Goal: Task Accomplishment & Management: Manage account settings

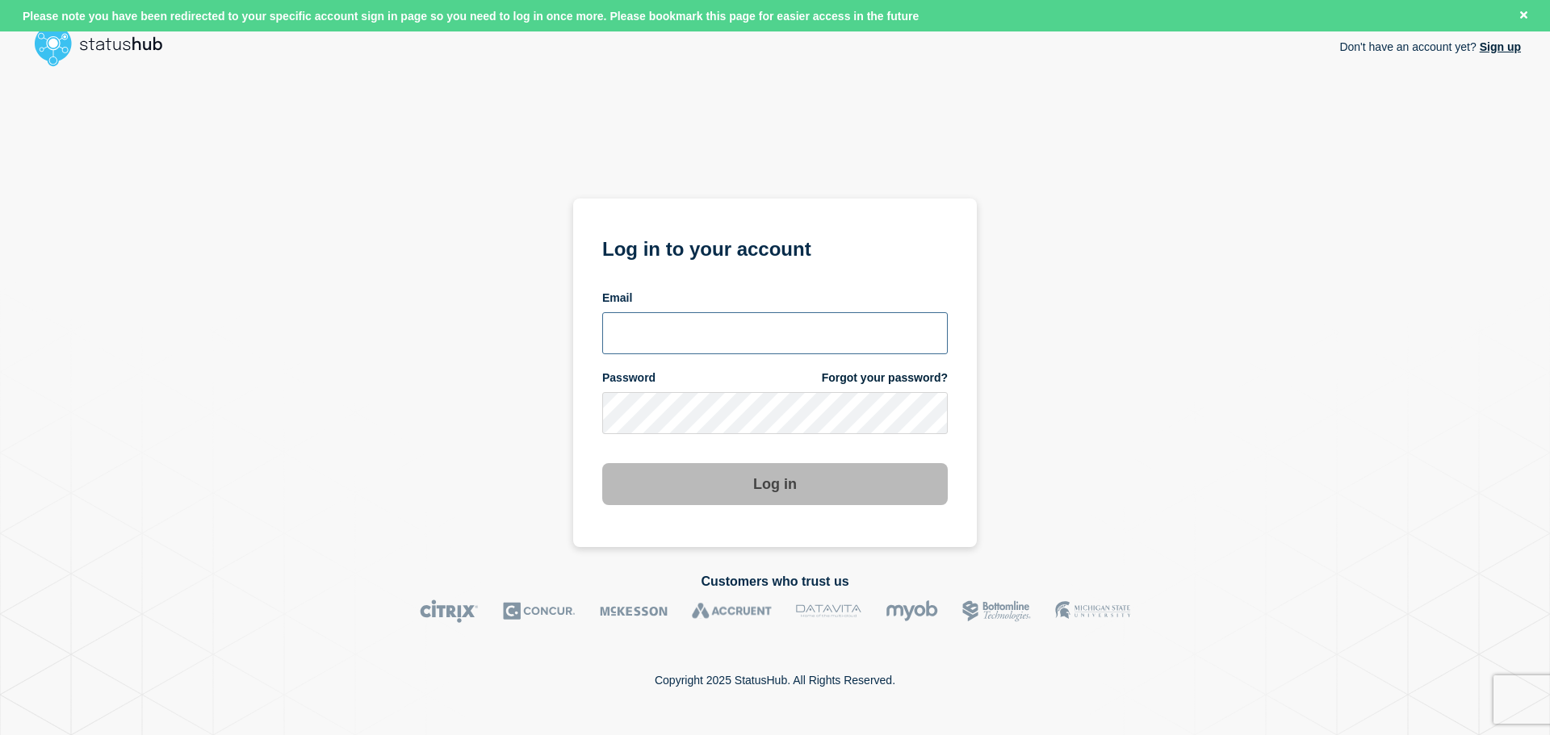
click at [766, 339] on input "email input" at bounding box center [774, 333] width 345 height 42
type input "jacques.fourie@kocho.co.uk"
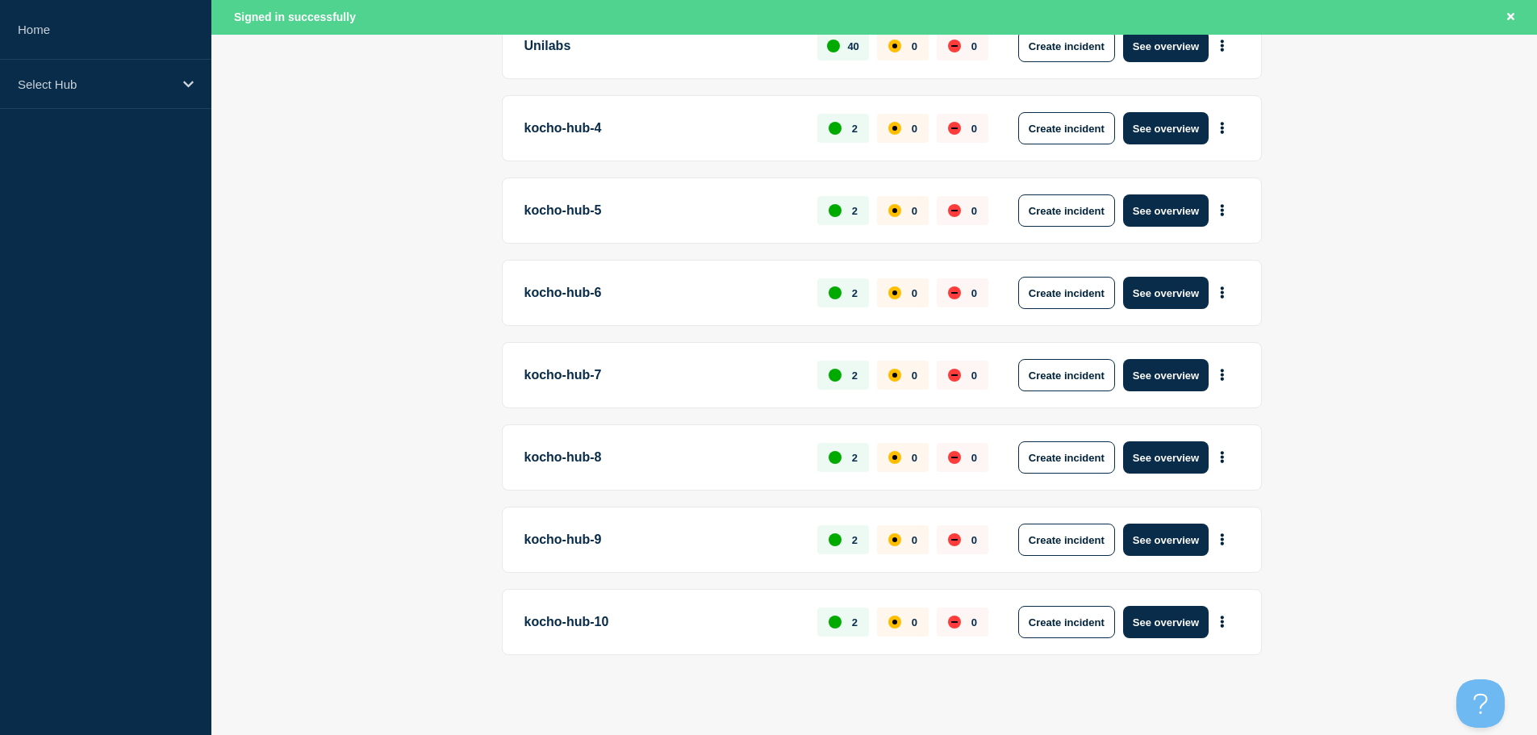
scroll to position [21, 0]
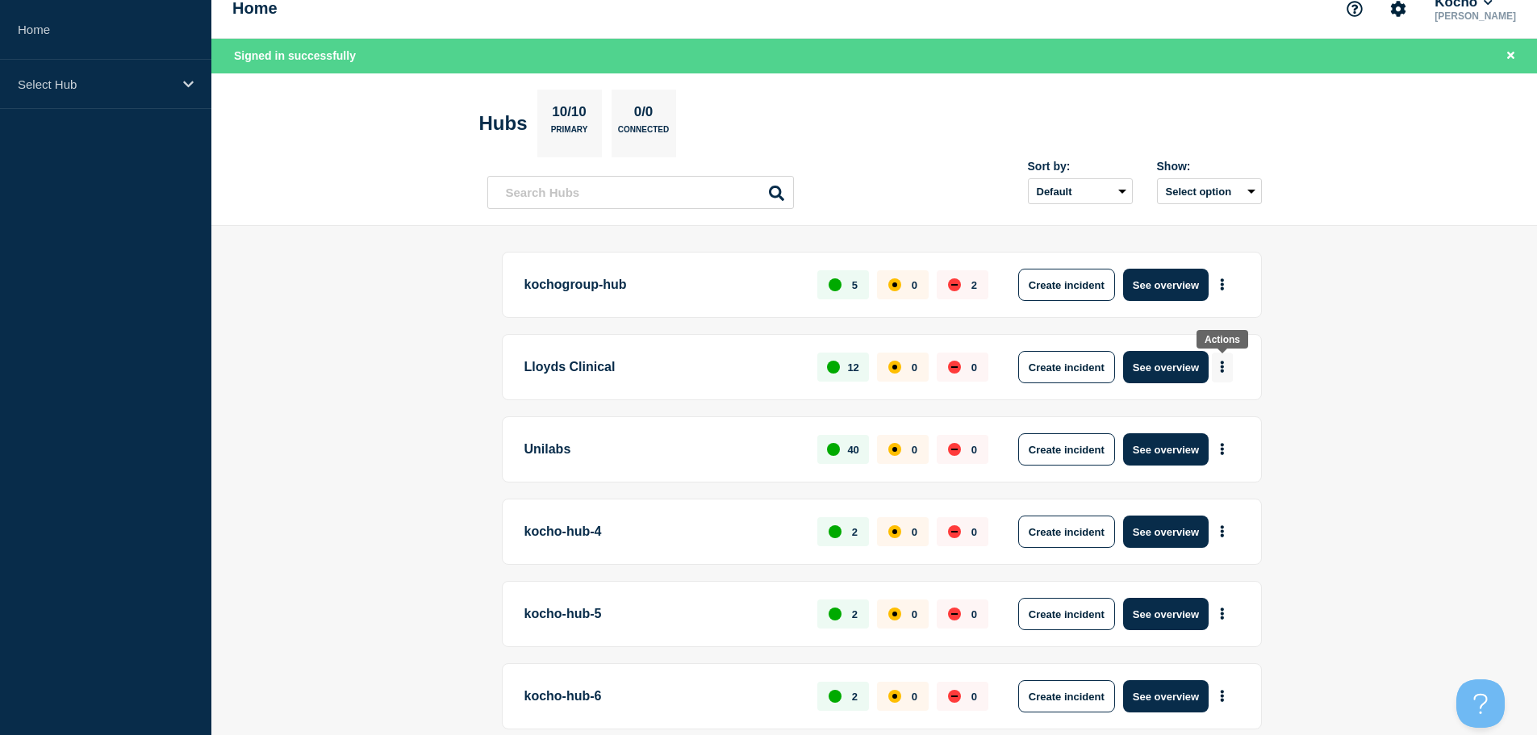
click at [1212, 364] on button "More actions" at bounding box center [1222, 368] width 21 height 30
click at [1293, 370] on main "kochogroup-hub 5 0 2 Create incident See overview Lloyds Clinical 12 0 0 Create…" at bounding box center [874, 682] width 1326 height 913
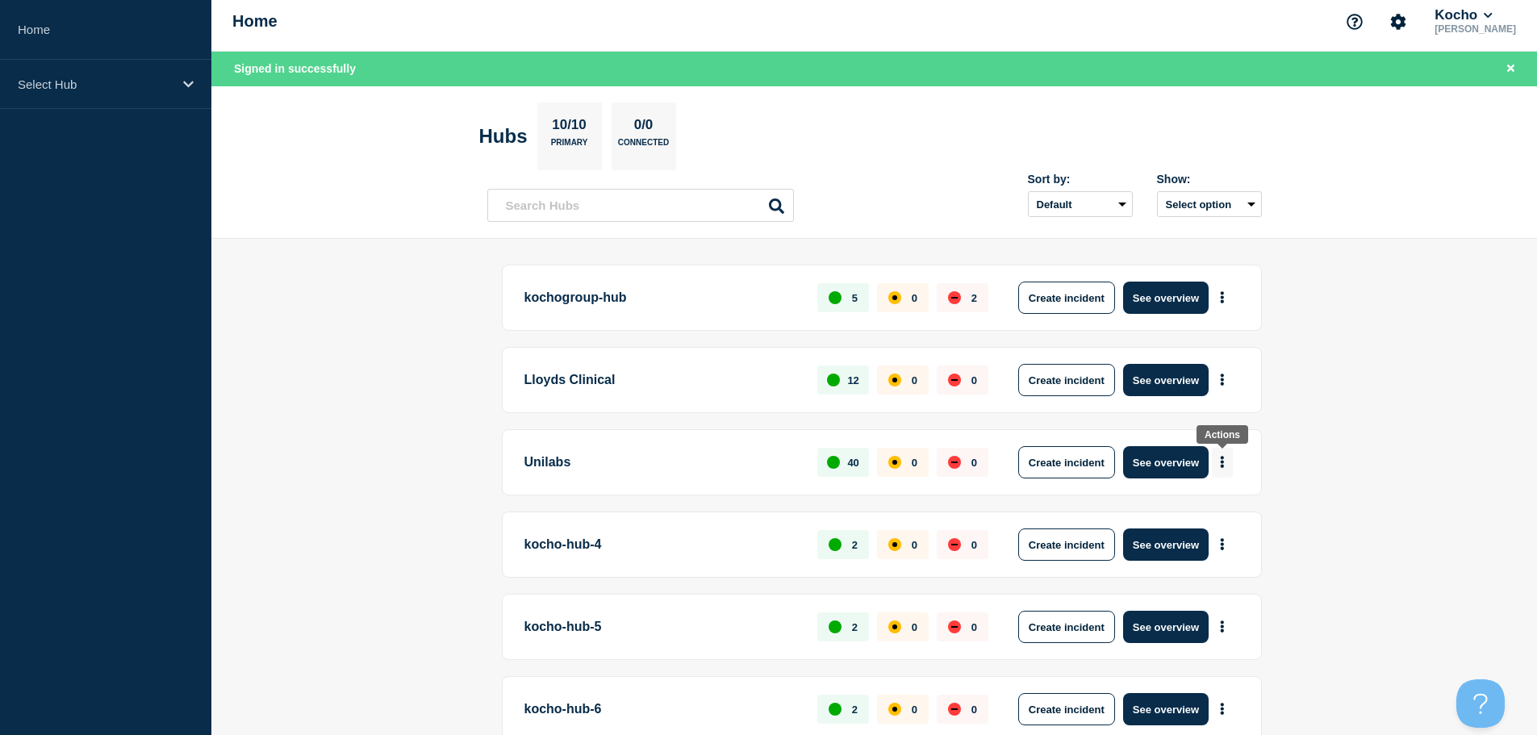
scroll to position [0, 0]
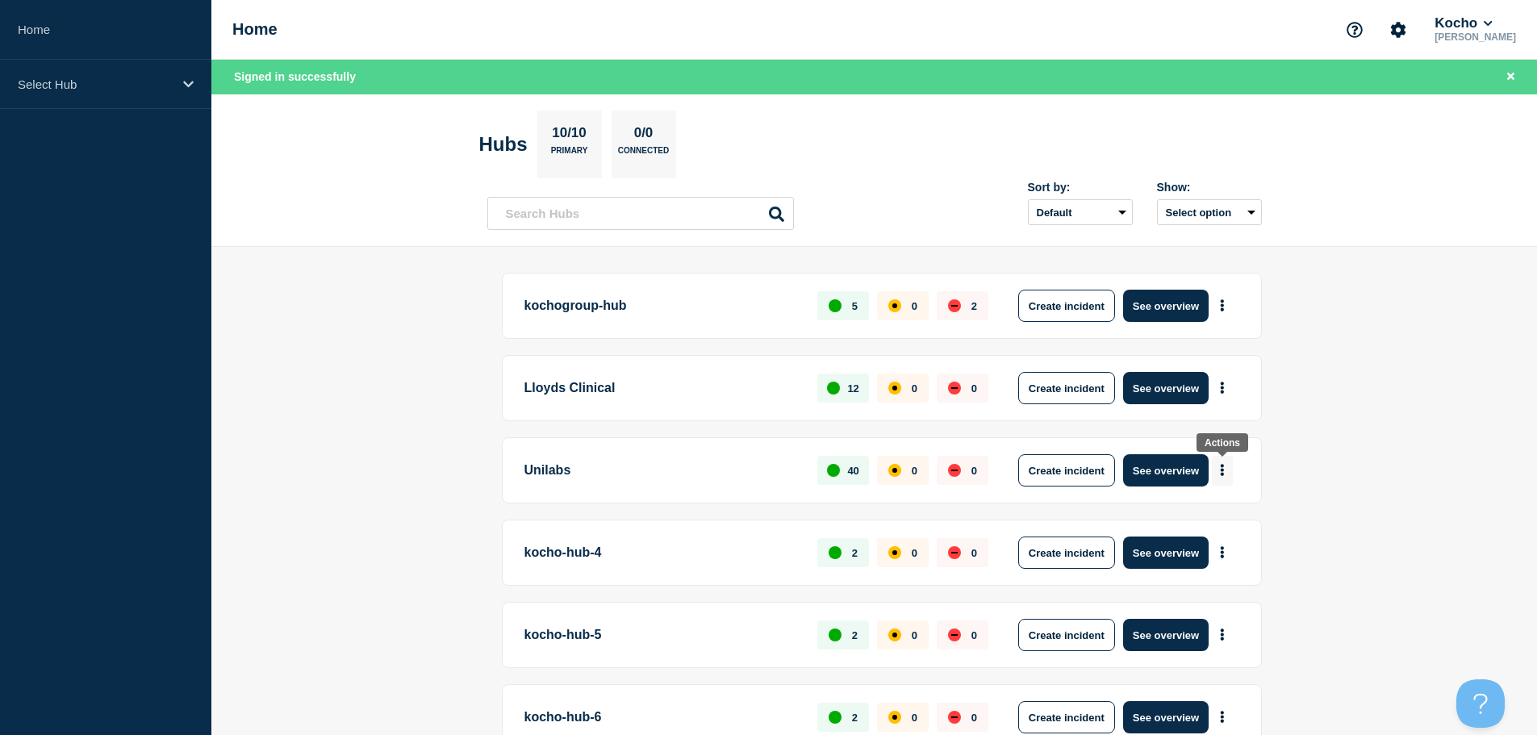
click at [1224, 466] on icon "More actions" at bounding box center [1222, 471] width 3 height 12
click at [1223, 550] on div "Create incident Create maintenance View Status Page" at bounding box center [1221, 530] width 164 height 81
click at [1219, 542] on link "View Status Page" at bounding box center [1220, 541] width 119 height 14
click at [1406, 33] on icon "Account settings" at bounding box center [1398, 29] width 15 height 15
click at [1402, 97] on link "Team Members" at bounding box center [1413, 96] width 83 height 14
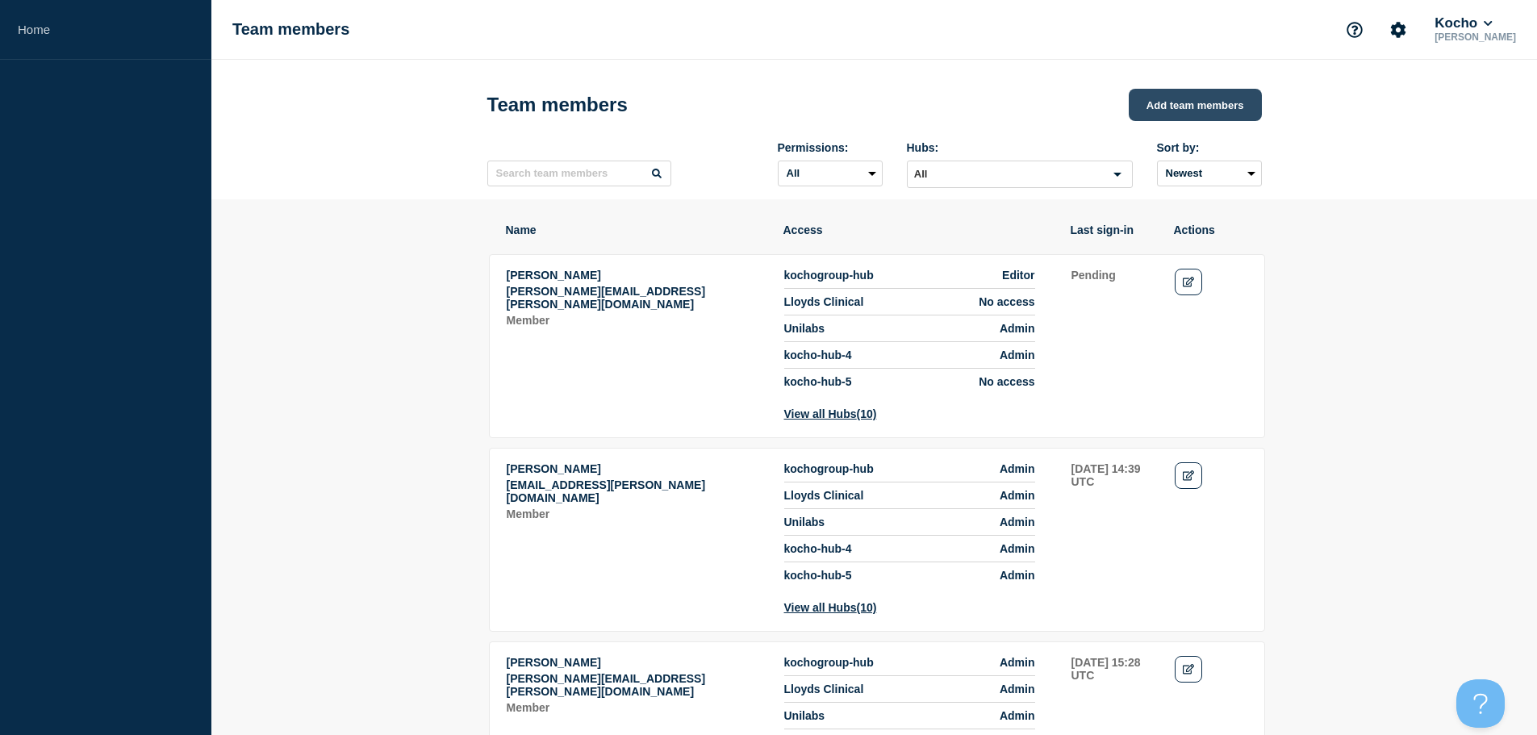
click at [1198, 107] on button "Add team members" at bounding box center [1195, 105] width 133 height 32
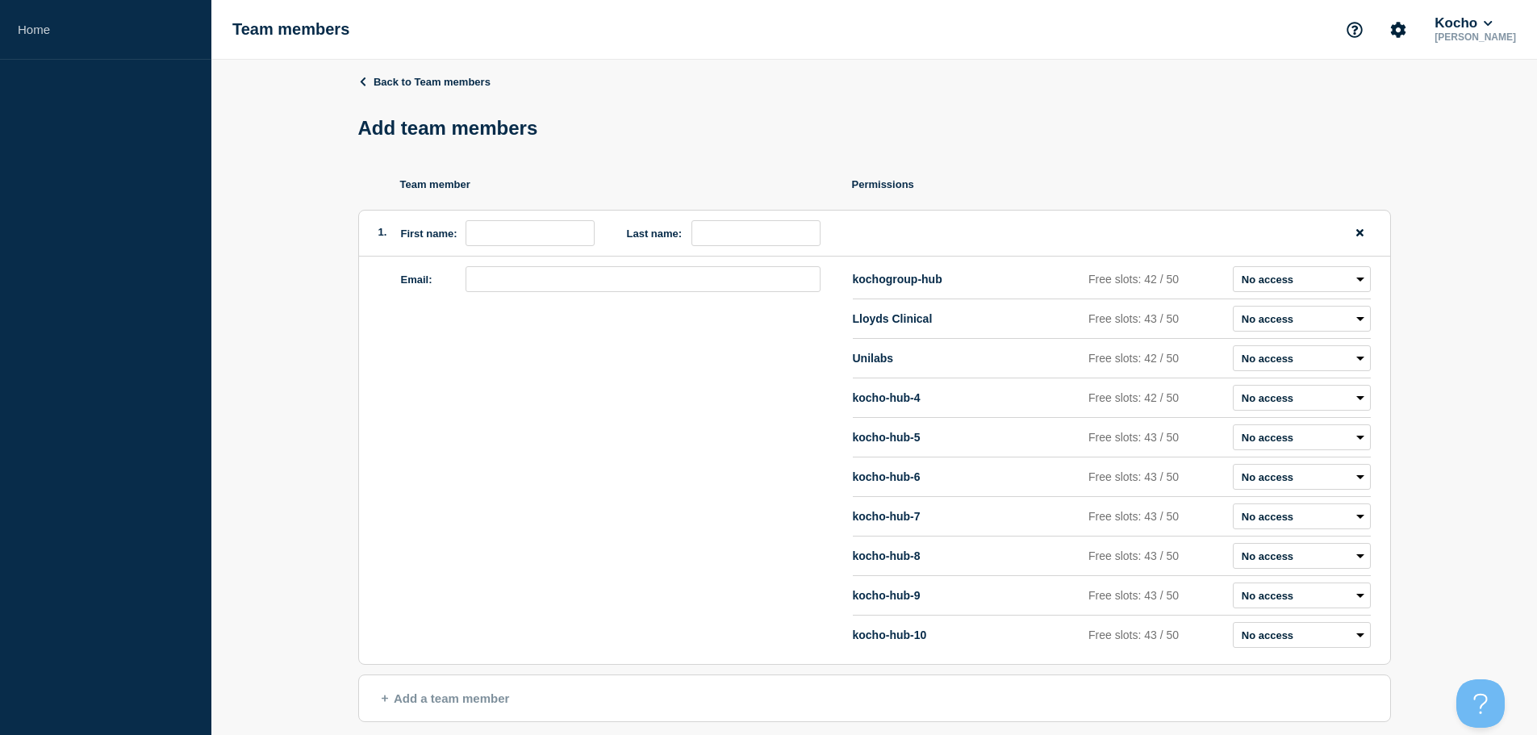
drag, startPoint x: 548, startPoint y: 253, endPoint x: 533, endPoint y: 242, distance: 19.0
click at [548, 253] on div "1. First name: Last name:" at bounding box center [874, 234] width 1031 height 46
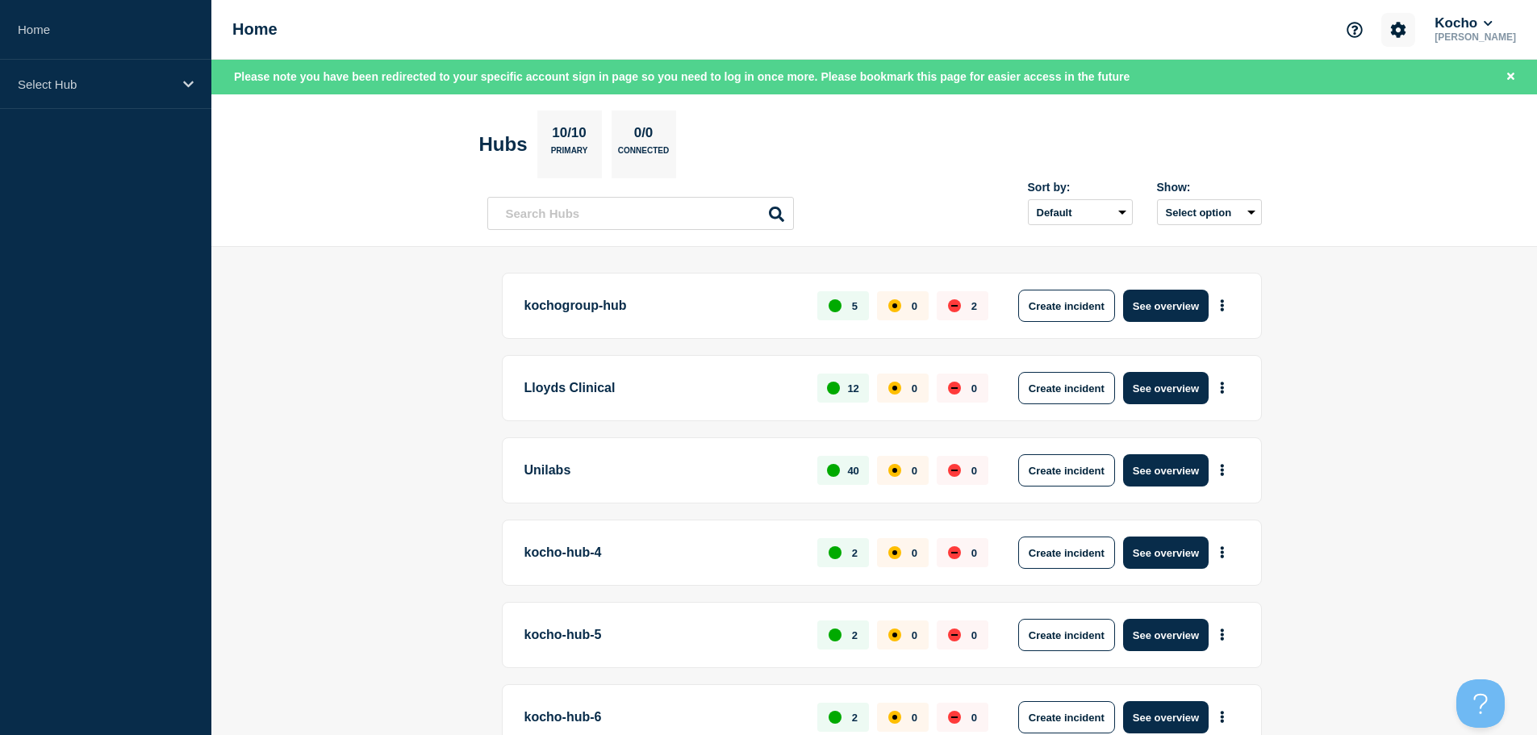
click at [1407, 29] on icon "Account settings" at bounding box center [1398, 29] width 15 height 15
click at [1382, 95] on link "Team Members" at bounding box center [1413, 96] width 83 height 14
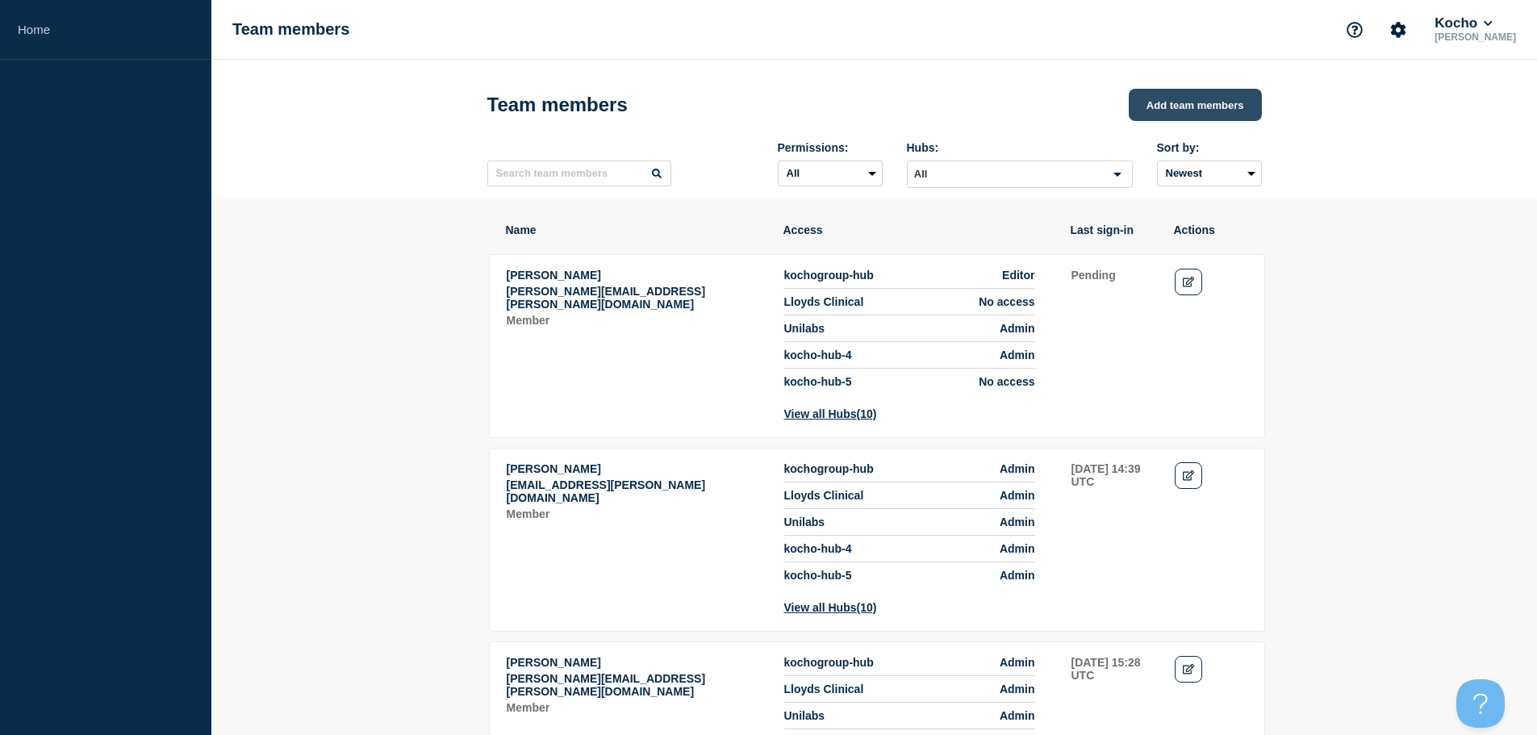
click at [1231, 99] on button "Add team members" at bounding box center [1195, 105] width 133 height 32
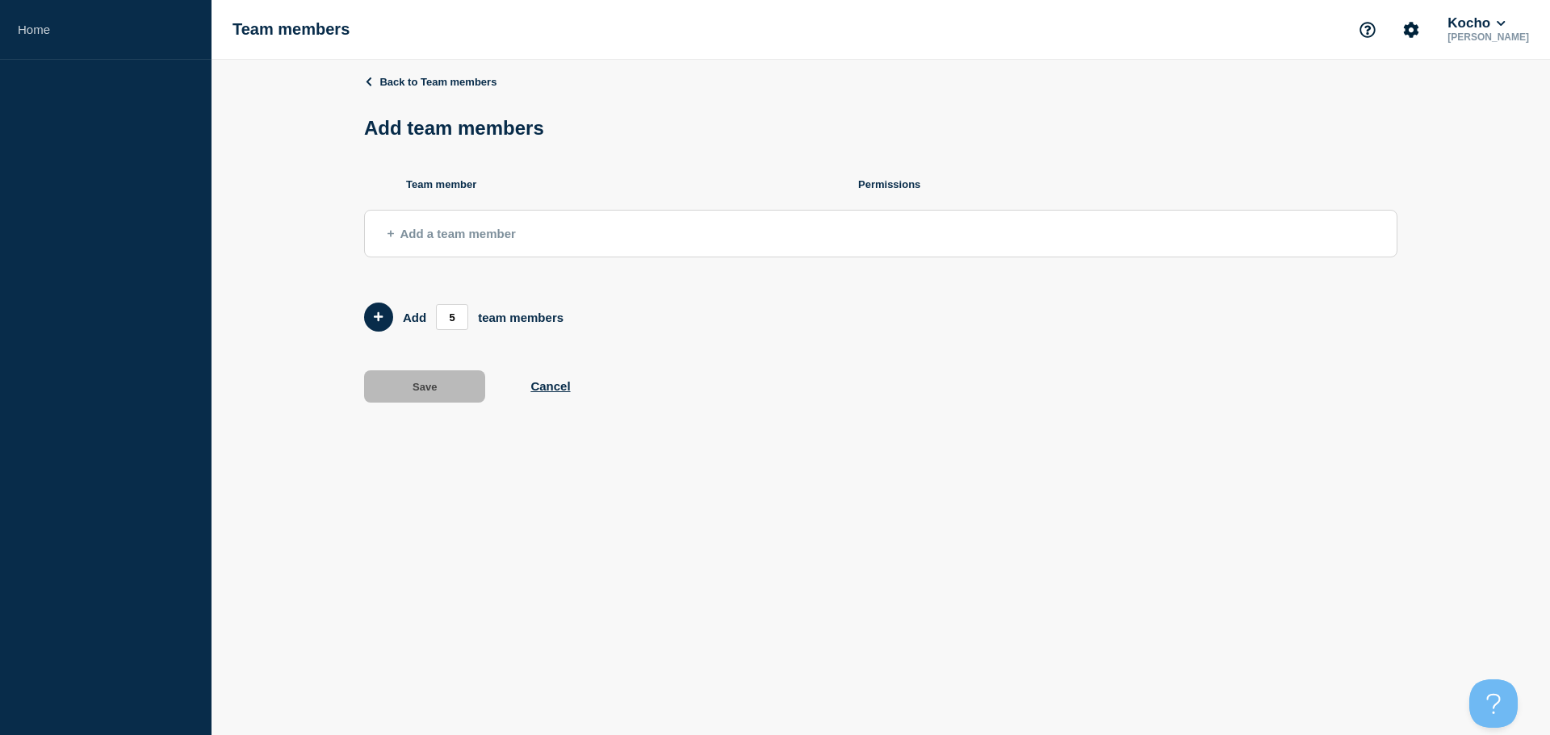
click at [436, 233] on span "Add a team member" at bounding box center [451, 234] width 128 height 14
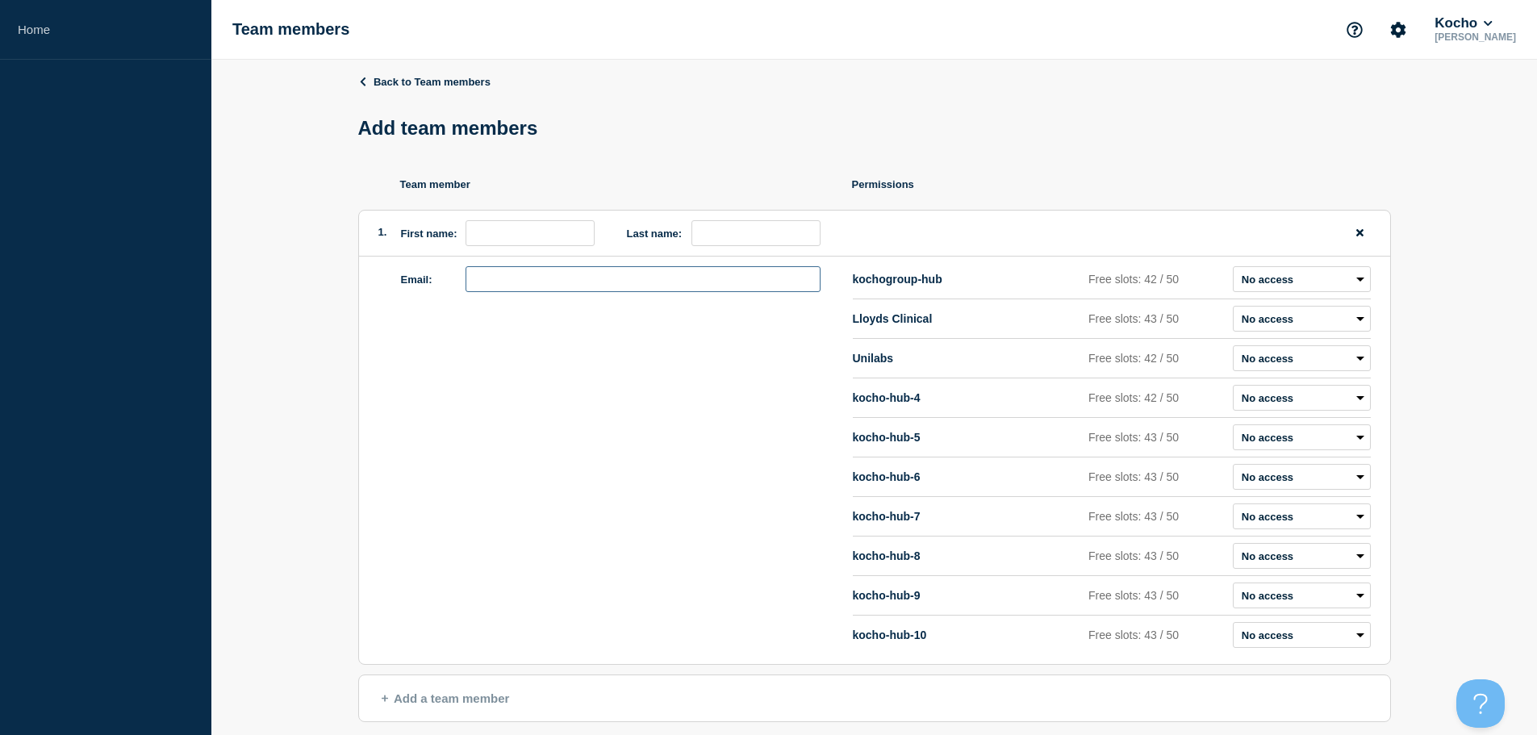
click at [520, 278] on input "email" at bounding box center [643, 279] width 355 height 26
paste input "[PERSON_NAME][EMAIL_ADDRESS][PERSON_NAME][DOMAIN_NAME]"
drag, startPoint x: 475, startPoint y: 286, endPoint x: 540, endPoint y: 282, distance: 64.7
click at [540, 282] on input "[PERSON_NAME][EMAIL_ADDRESS][PERSON_NAME][DOMAIN_NAME]" at bounding box center [643, 279] width 355 height 26
type input "[PERSON_NAME][EMAIL_ADDRESS][PERSON_NAME][DOMAIN_NAME]"
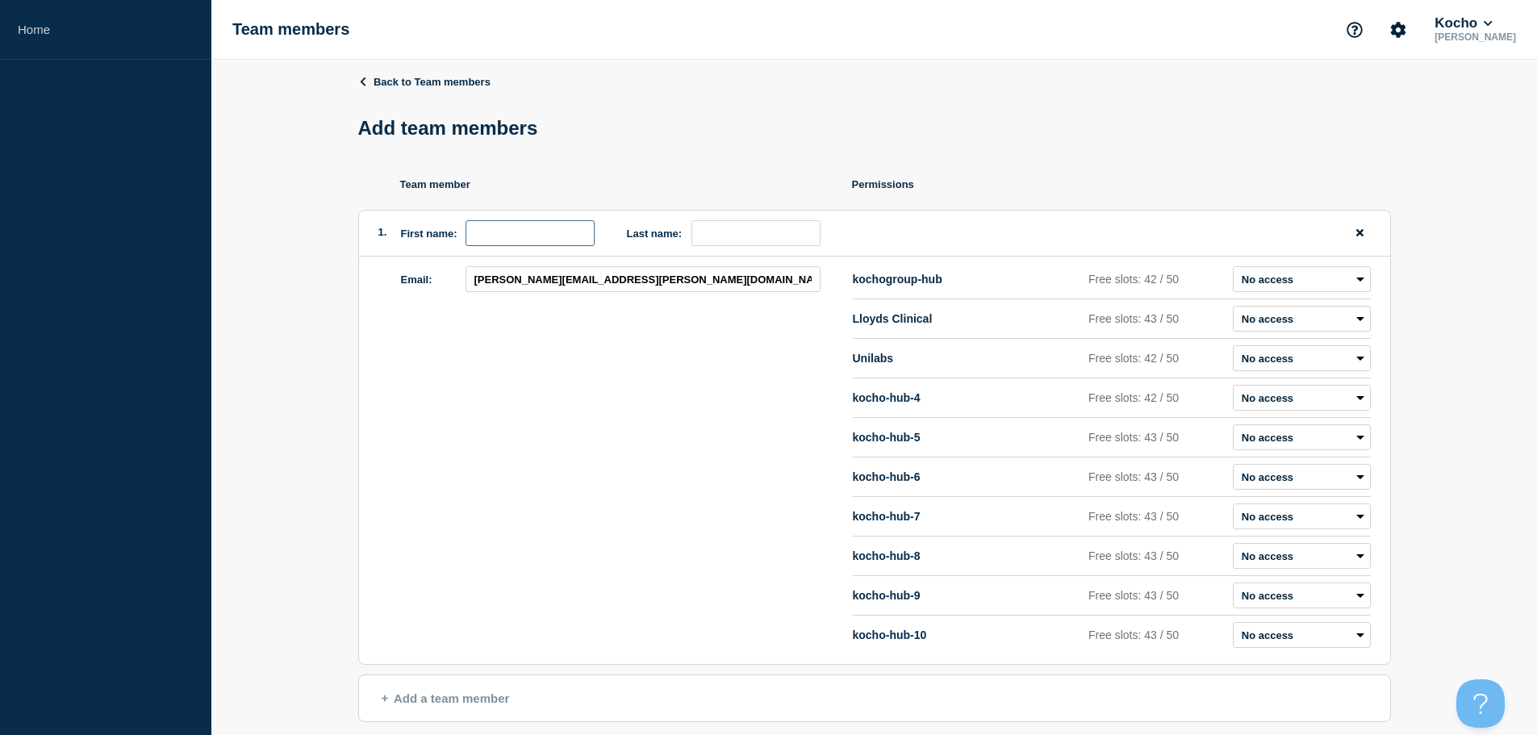
click at [549, 224] on input "first name" at bounding box center [530, 233] width 129 height 26
paste input "[PERSON_NAME].[PERSON_NAME]"
type input "[PERSON_NAME].[PERSON_NAME]"
click at [737, 231] on input "last name" at bounding box center [756, 233] width 129 height 26
paste input "[PERSON_NAME].[PERSON_NAME]"
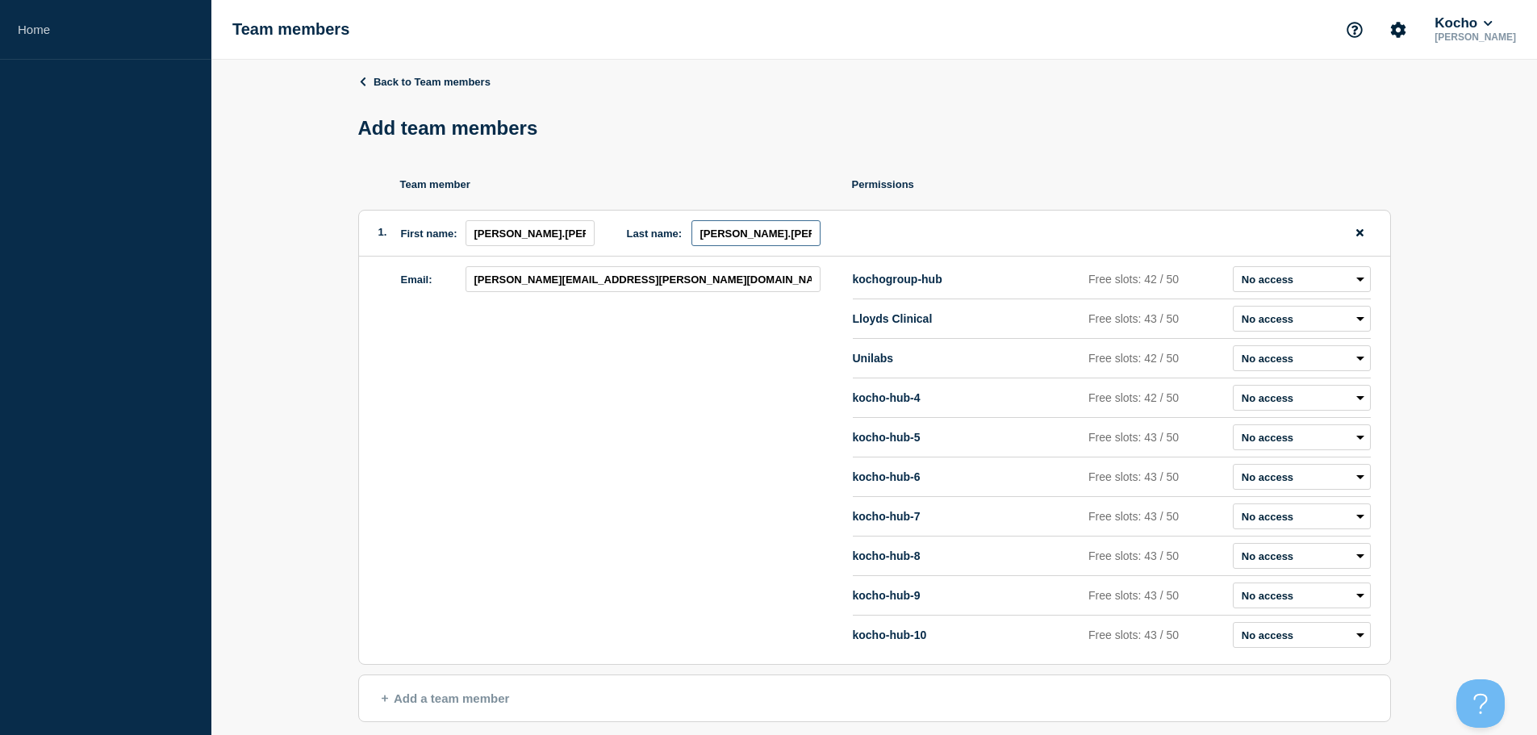
drag, startPoint x: 732, startPoint y: 240, endPoint x: 611, endPoint y: 242, distance: 121.1
click at [618, 241] on div "1. First name: [PERSON_NAME].[PERSON_NAME] Last name: [PERSON_NAME].[PERSON_NAM…" at bounding box center [874, 234] width 1031 height 46
type input "[PERSON_NAME]"
click at [646, 395] on div "Email: [PERSON_NAME][EMAIL_ADDRESS][PERSON_NAME][DOMAIN_NAME]" at bounding box center [627, 460] width 452 height 388
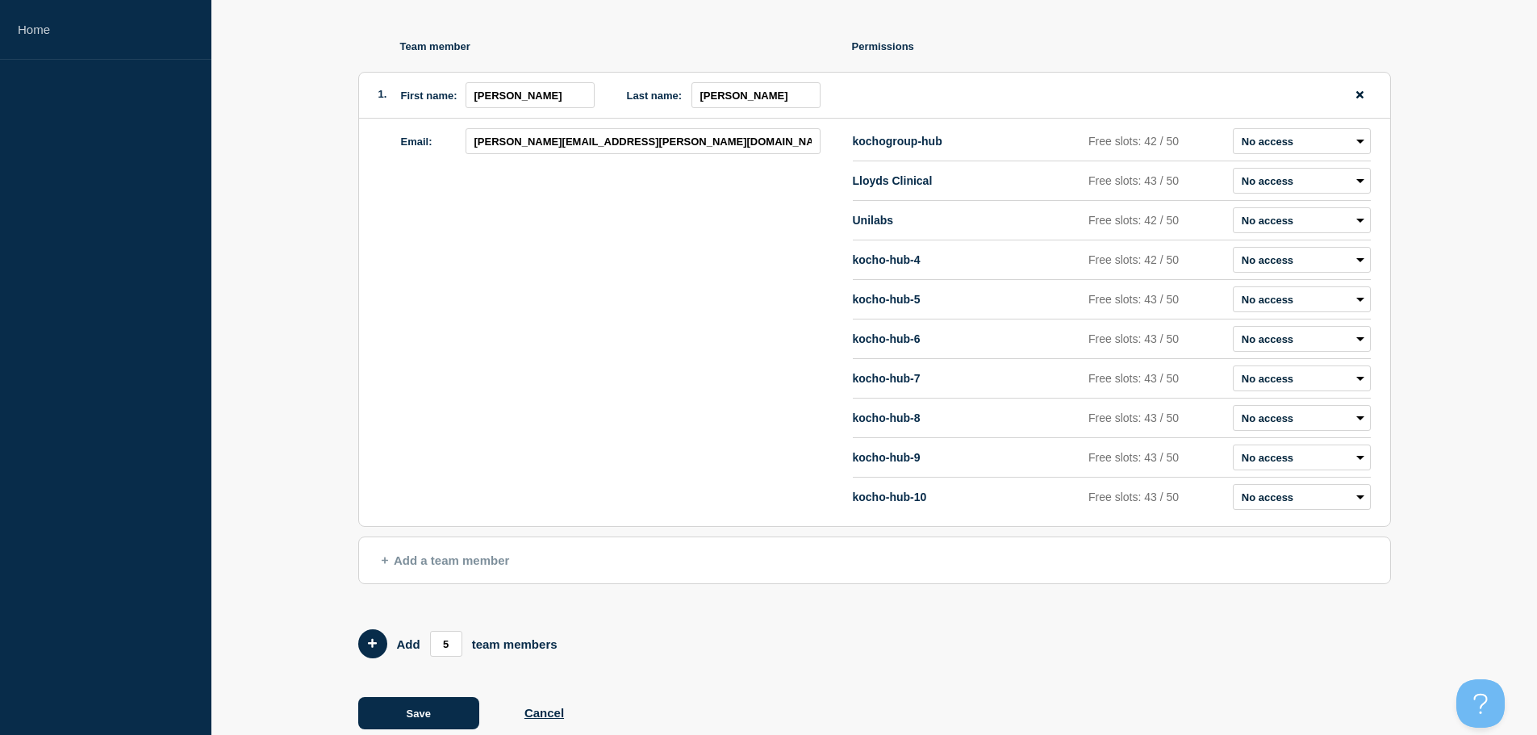
scroll to position [175, 0]
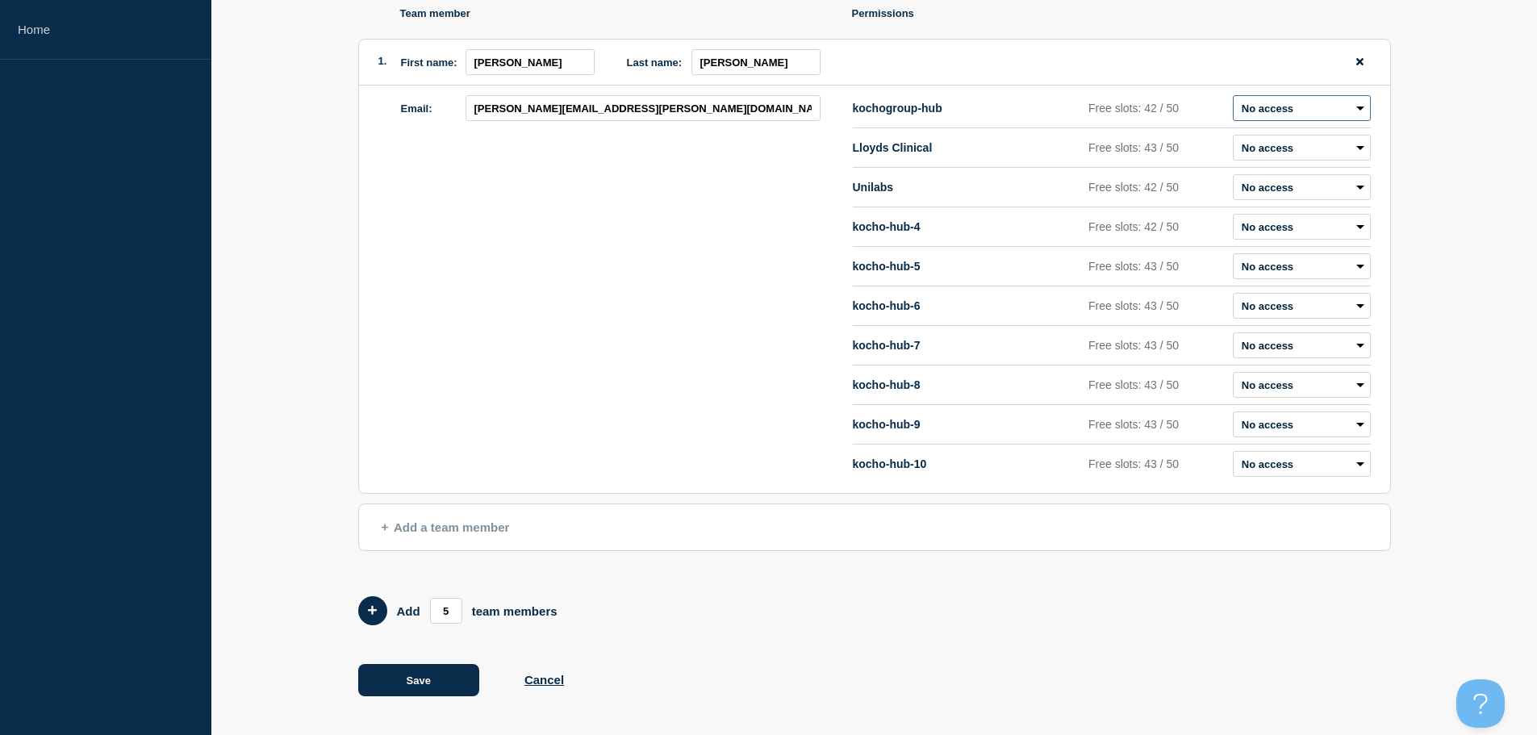
click at [1278, 115] on select "Admin Manager Editor No access" at bounding box center [1302, 108] width 138 height 26
select select "1"
click at [1233, 95] on select "Admin Manager Editor No access" at bounding box center [1302, 108] width 138 height 26
click at [1286, 467] on select "Admin Manager Editor No access" at bounding box center [1302, 464] width 138 height 26
click at [642, 346] on div "Email: [PERSON_NAME][EMAIL_ADDRESS][PERSON_NAME][DOMAIN_NAME]" at bounding box center [627, 289] width 452 height 388
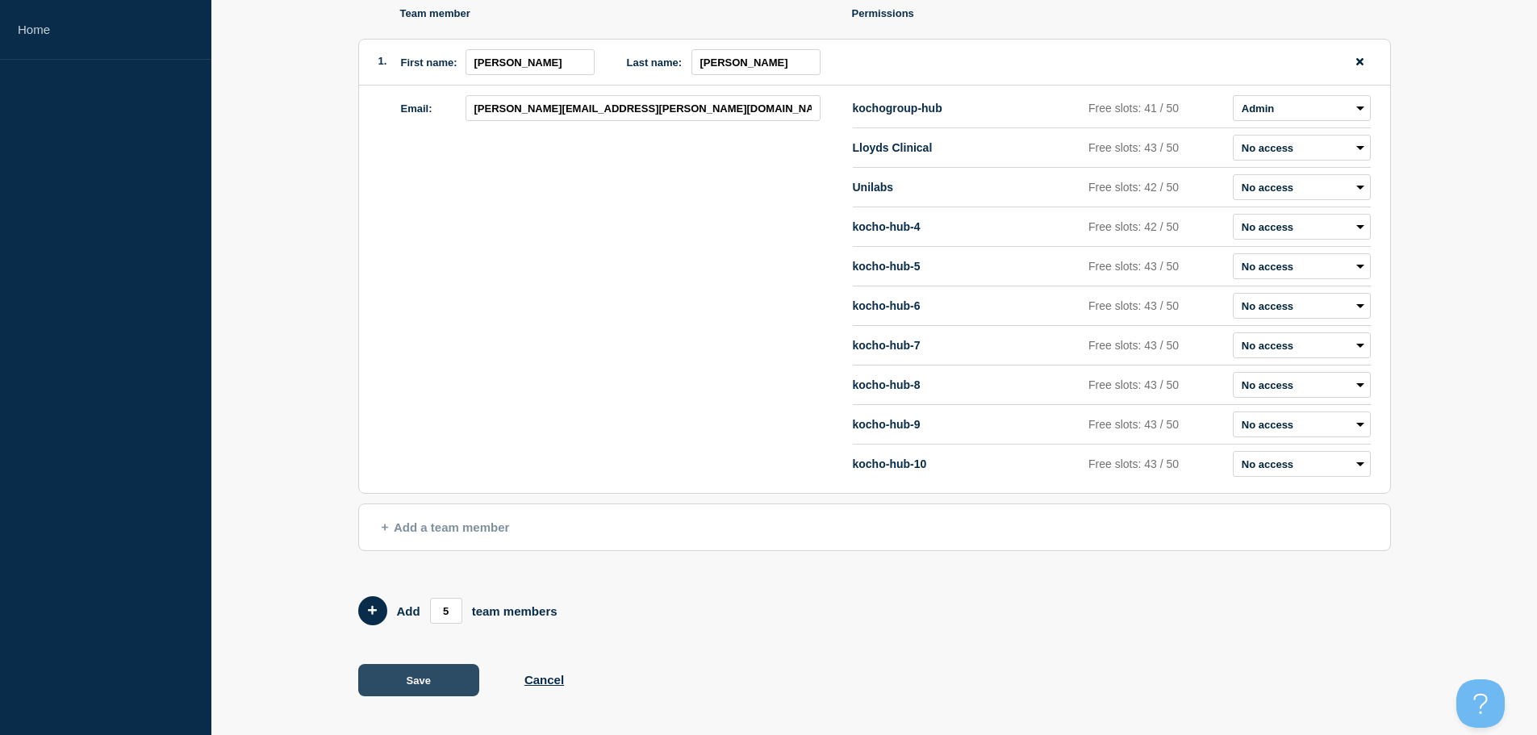
click at [441, 680] on button "Save" at bounding box center [418, 680] width 121 height 32
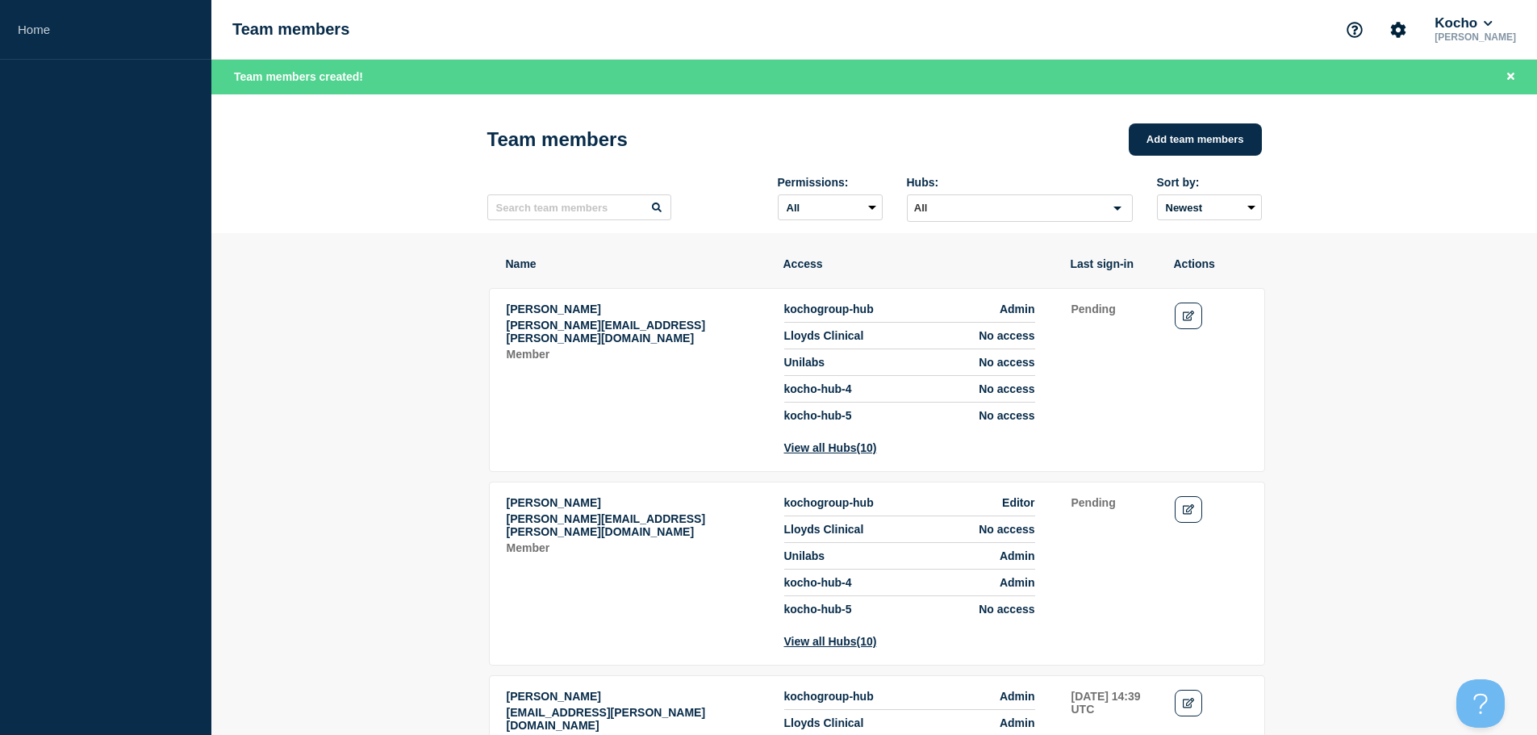
click at [1512, 20] on div "Kocho" at bounding box center [1476, 23] width 88 height 16
click at [1493, 19] on icon at bounding box center [1488, 24] width 9 height 10
click at [1485, 166] on ul "User settings Security API Key Log out" at bounding box center [1477, 177] width 81 height 87
click at [1459, 174] on link "Security" at bounding box center [1469, 174] width 44 height 14
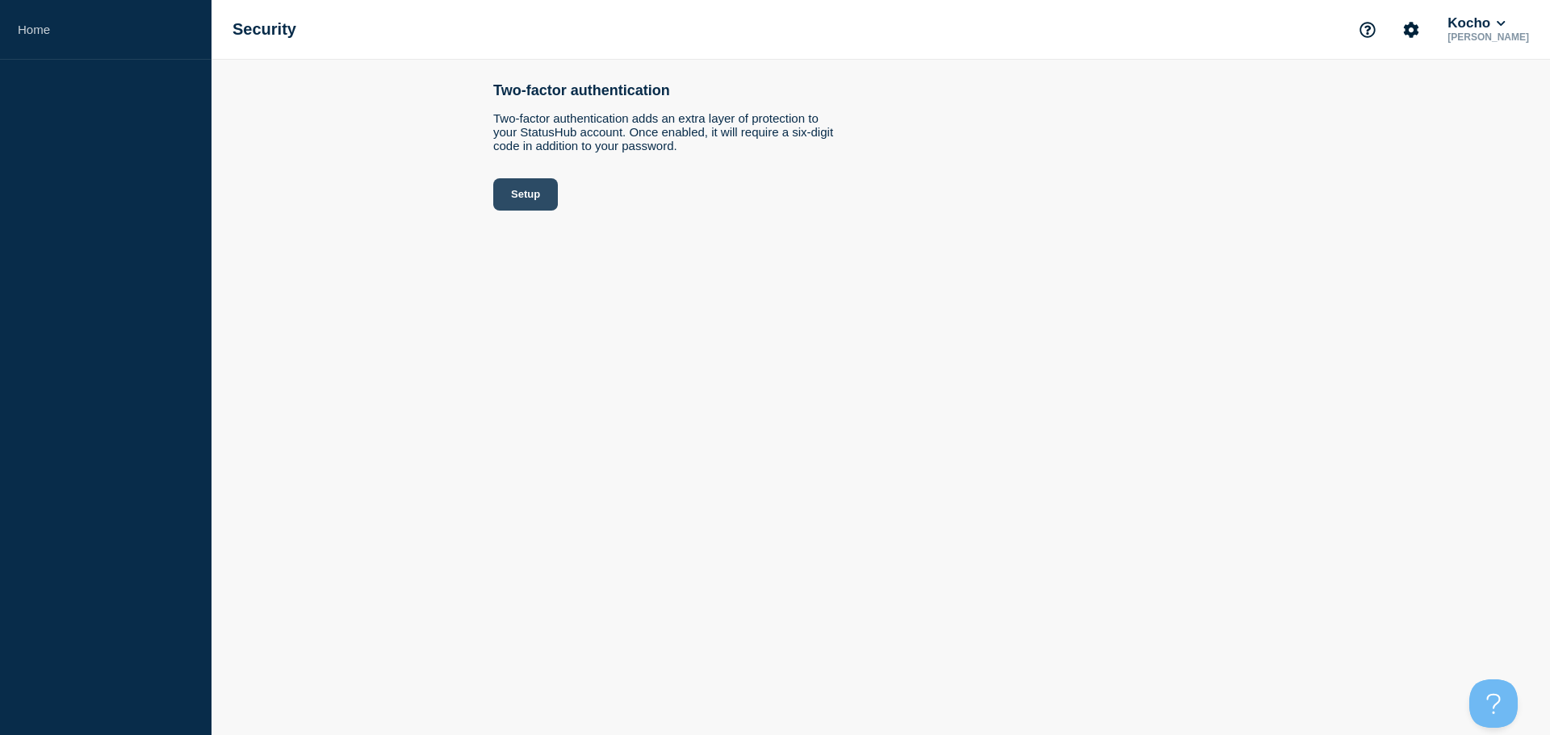
click at [537, 196] on button "Setup" at bounding box center [525, 194] width 65 height 32
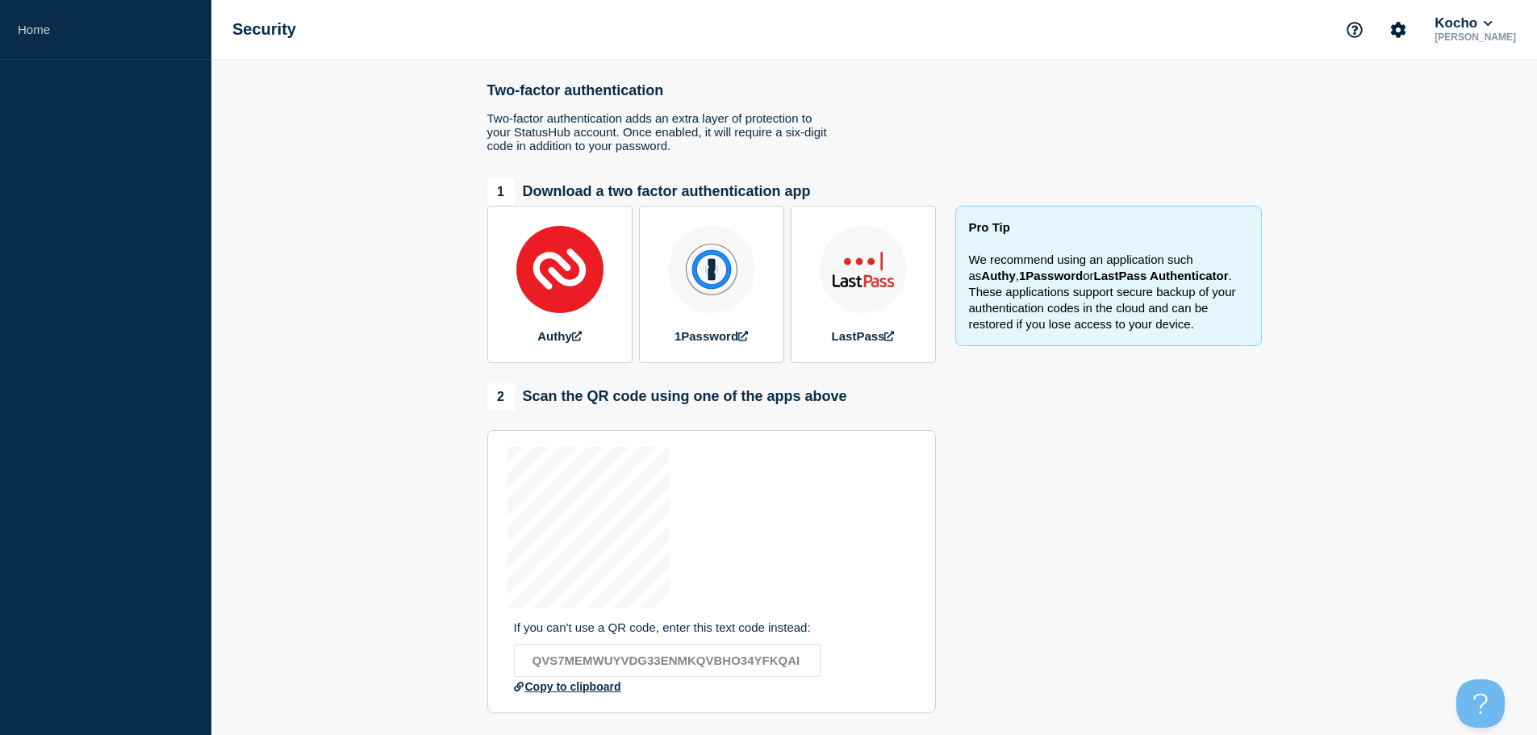
click at [1475, 36] on p "[PERSON_NAME]" at bounding box center [1476, 36] width 88 height 11
click at [1493, 22] on icon at bounding box center [1488, 24] width 9 height 10
click at [1475, 153] on link "User settings" at bounding box center [1482, 154] width 71 height 14
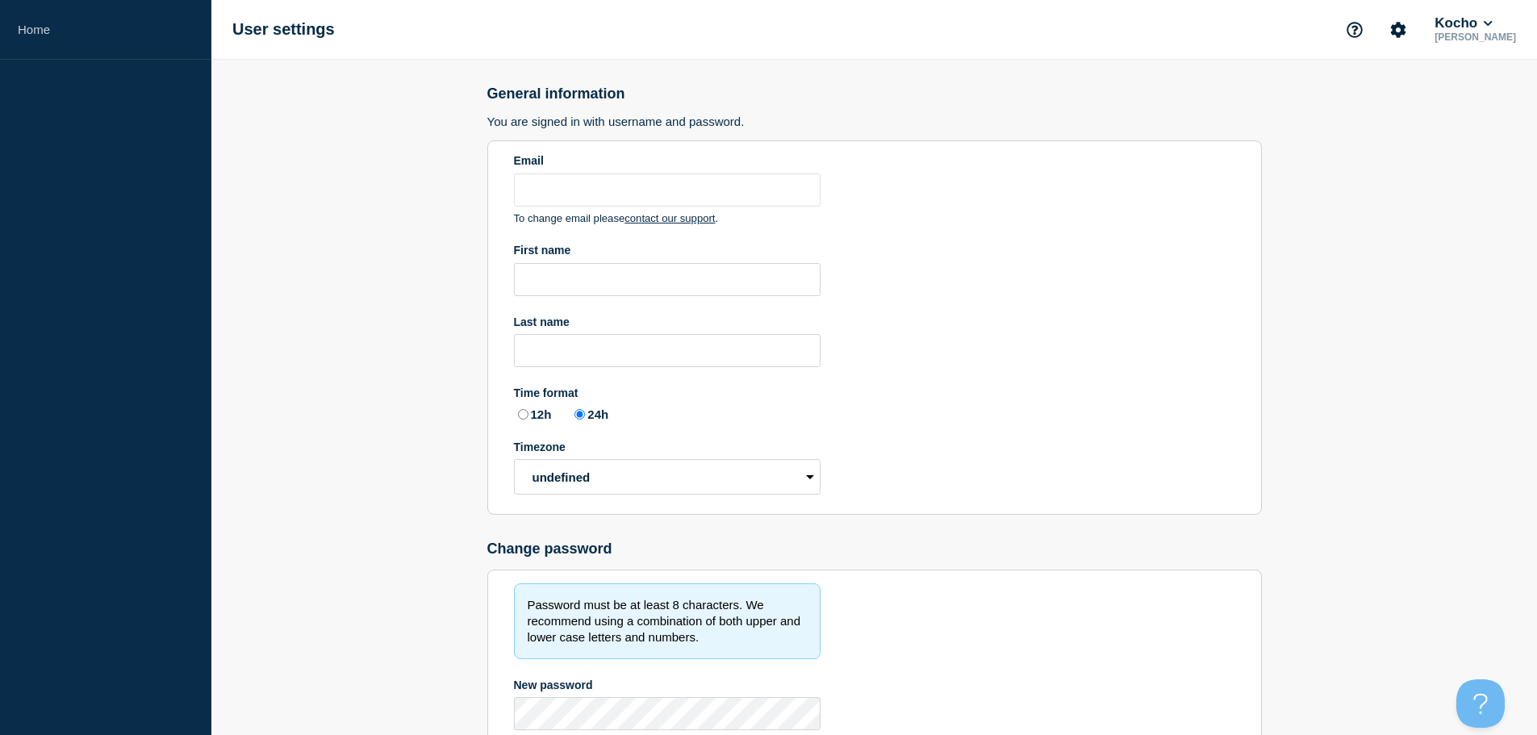
type input "[PERSON_NAME][EMAIL_ADDRESS][DOMAIN_NAME]"
type input "[PERSON_NAME]"
type input "Fourie"
radio input "true"
select select "hub"
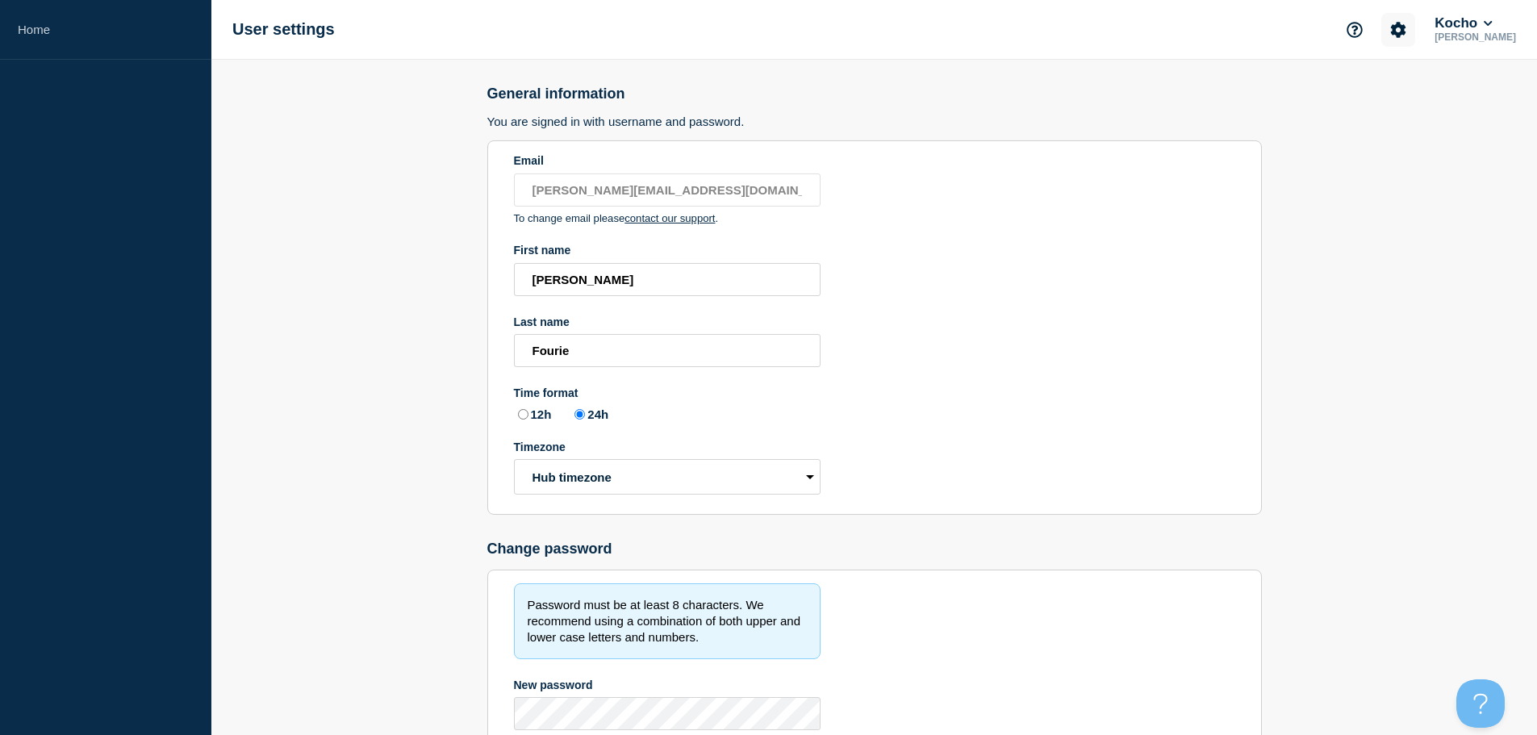
click at [1399, 39] on button "Account settings" at bounding box center [1399, 30] width 34 height 34
click at [1363, 27] on icon "Support" at bounding box center [1355, 29] width 15 height 15
drag, startPoint x: 887, startPoint y: 86, endPoint x: 825, endPoint y: 86, distance: 62.1
click at [885, 86] on h2 "General information" at bounding box center [874, 94] width 775 height 17
click at [84, 24] on link "Home" at bounding box center [105, 30] width 211 height 60
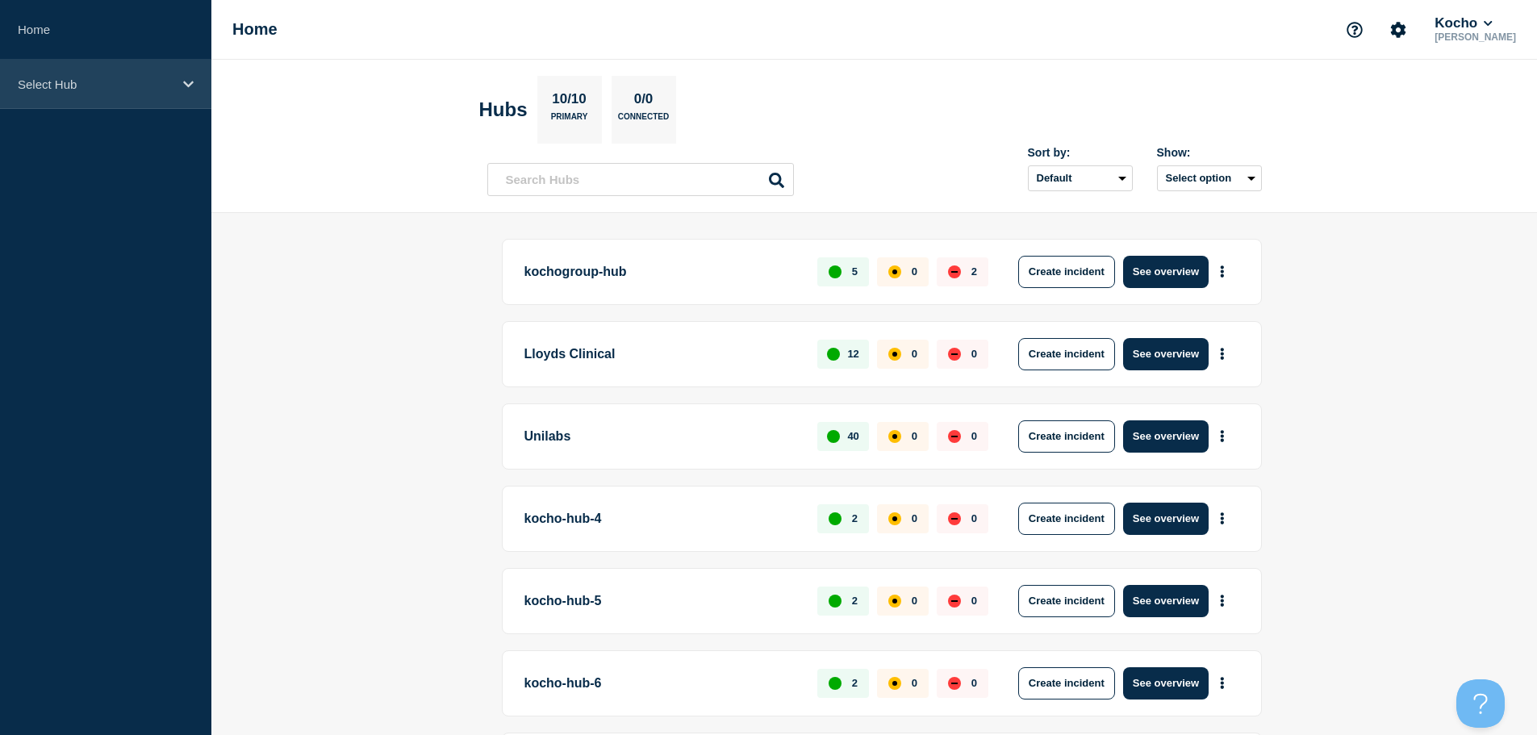
click at [165, 69] on div "Select Hub" at bounding box center [105, 84] width 211 height 49
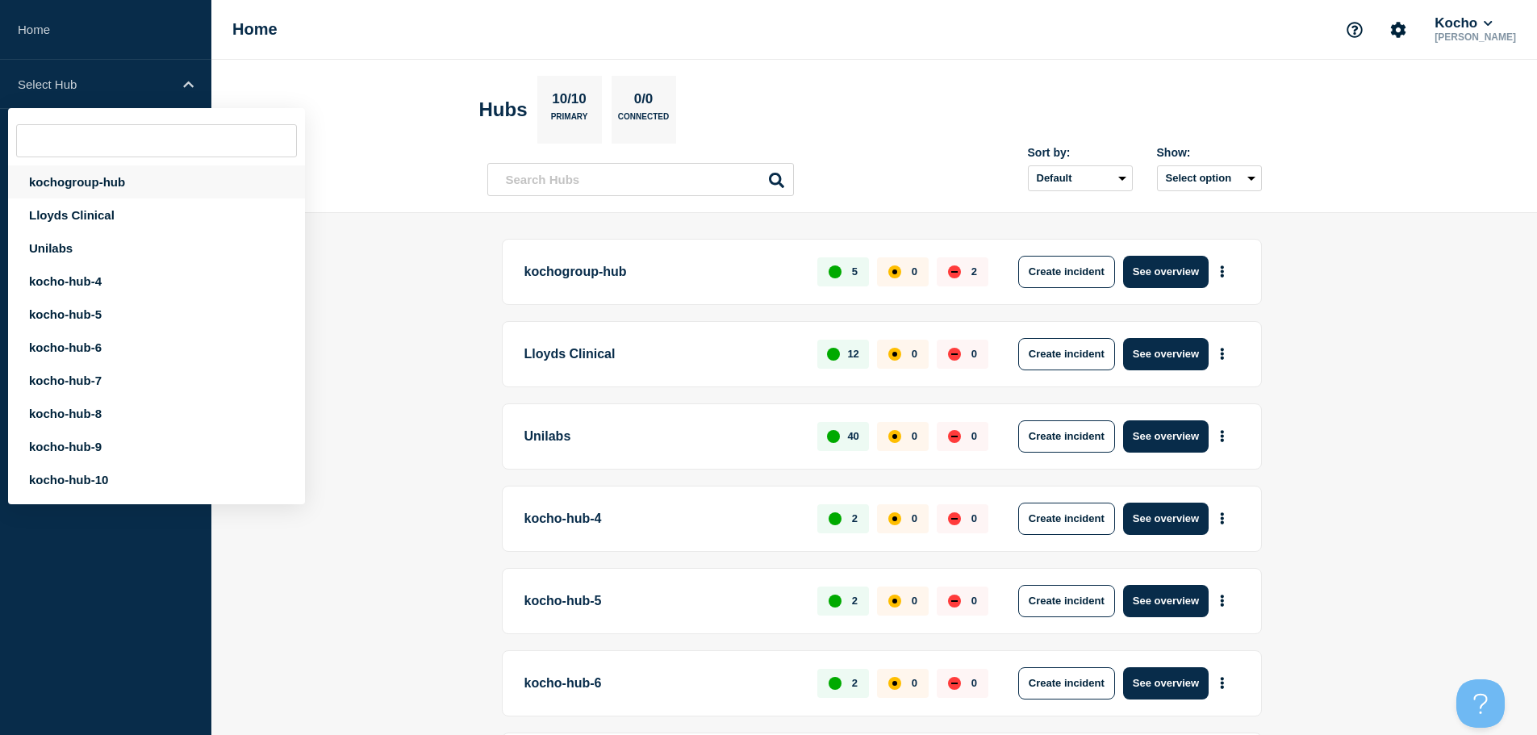
click at [132, 191] on div "kochogroup-hub" at bounding box center [156, 181] width 297 height 33
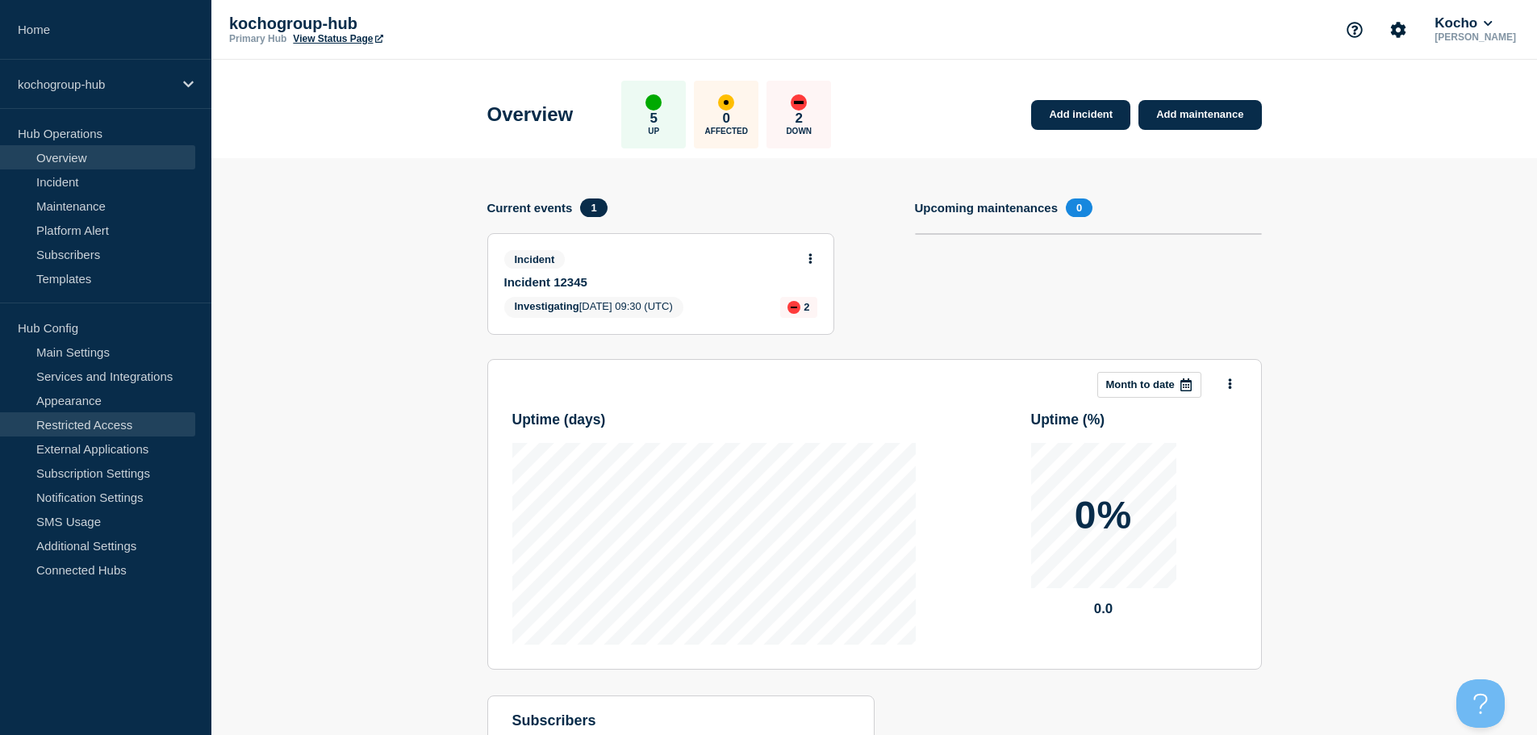
click at [80, 420] on link "Restricted Access" at bounding box center [97, 424] width 195 height 24
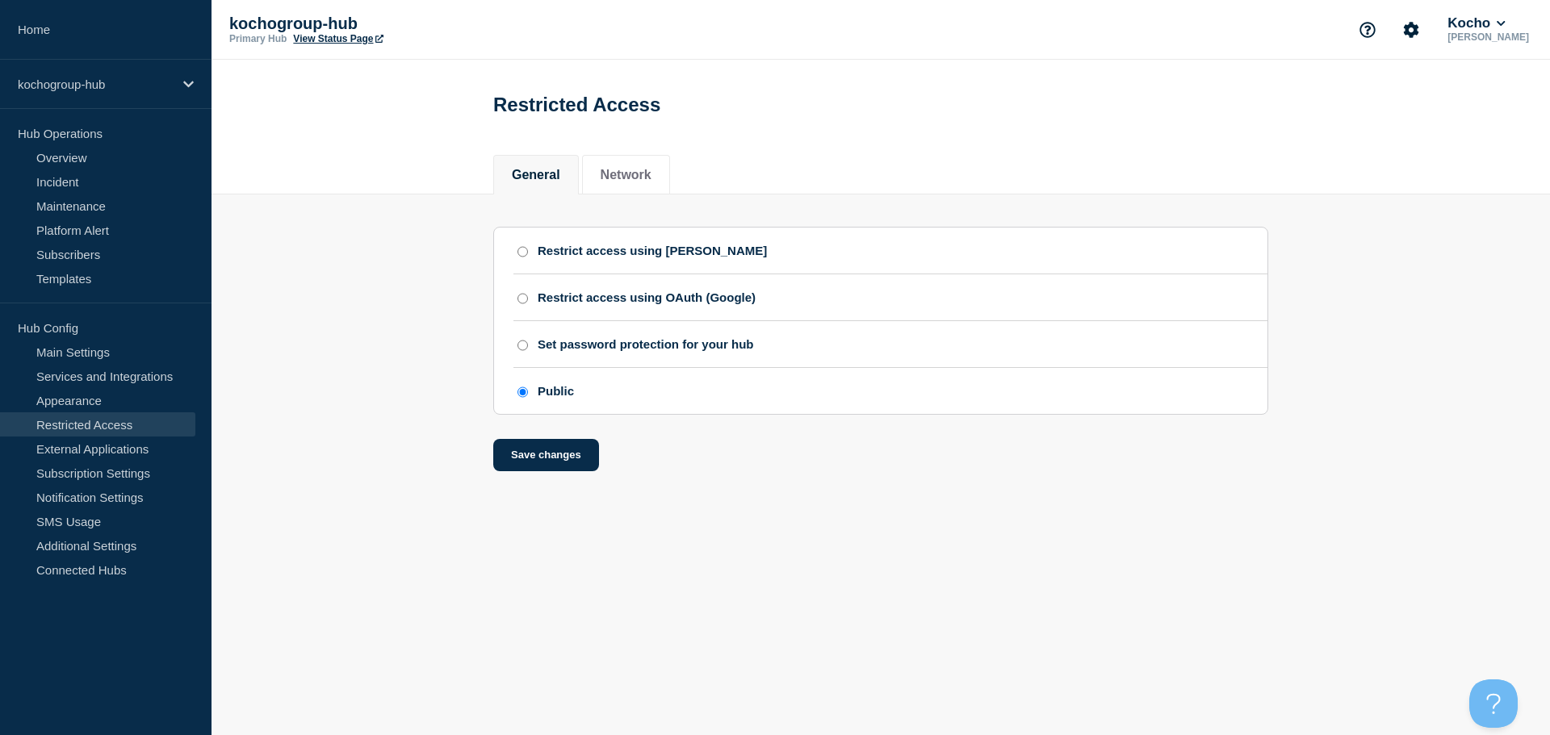
click at [630, 351] on div "Set password protection for your hub" at bounding box center [646, 344] width 216 height 14
click at [528, 351] on input "Set password protection for your hub" at bounding box center [522, 345] width 10 height 11
radio input "true"
radio input "false"
click at [553, 539] on button "Save changes" at bounding box center [546, 523] width 106 height 32
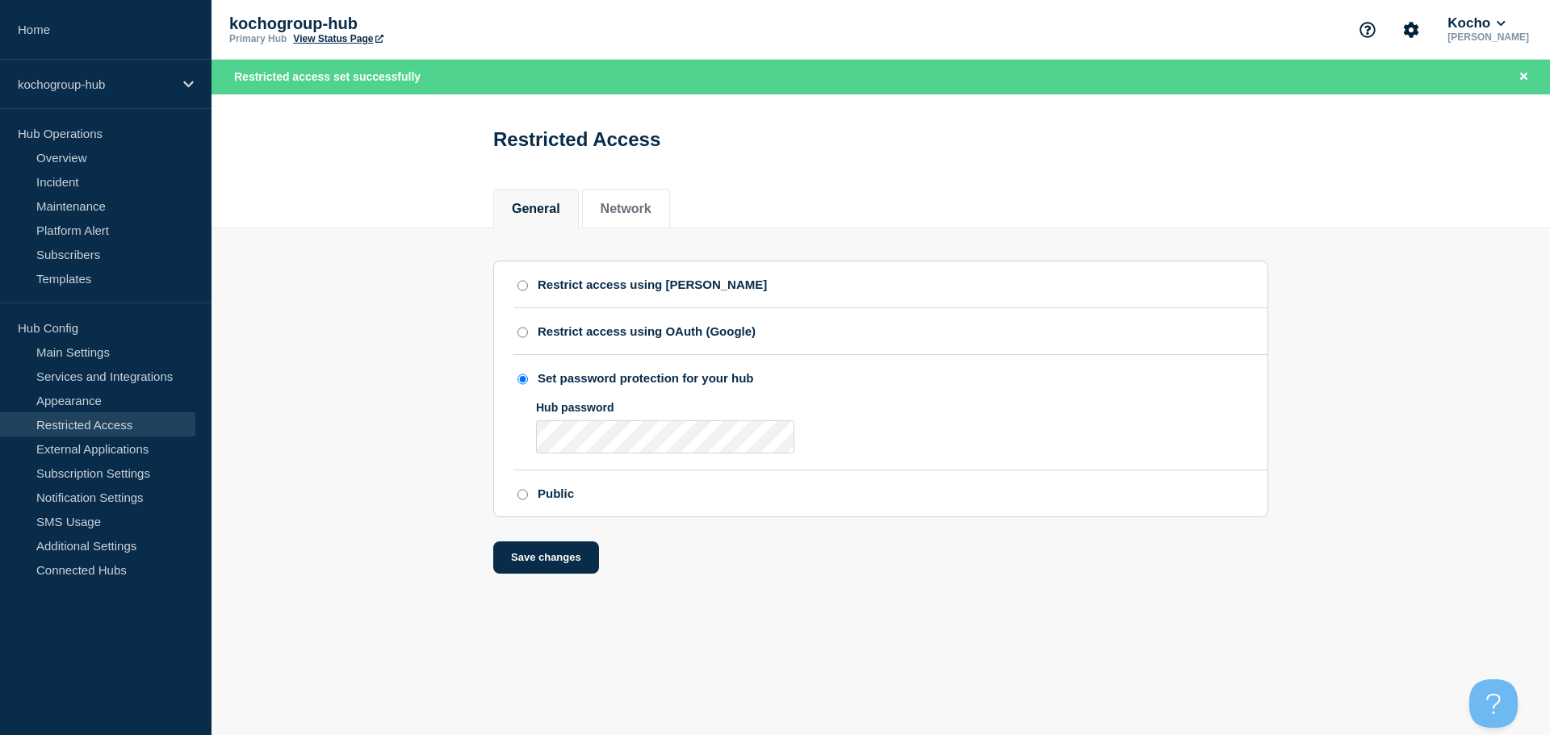
click at [349, 37] on link "View Status Page" at bounding box center [338, 38] width 90 height 11
click at [182, 77] on div "kochogroup-hub" at bounding box center [105, 84] width 211 height 49
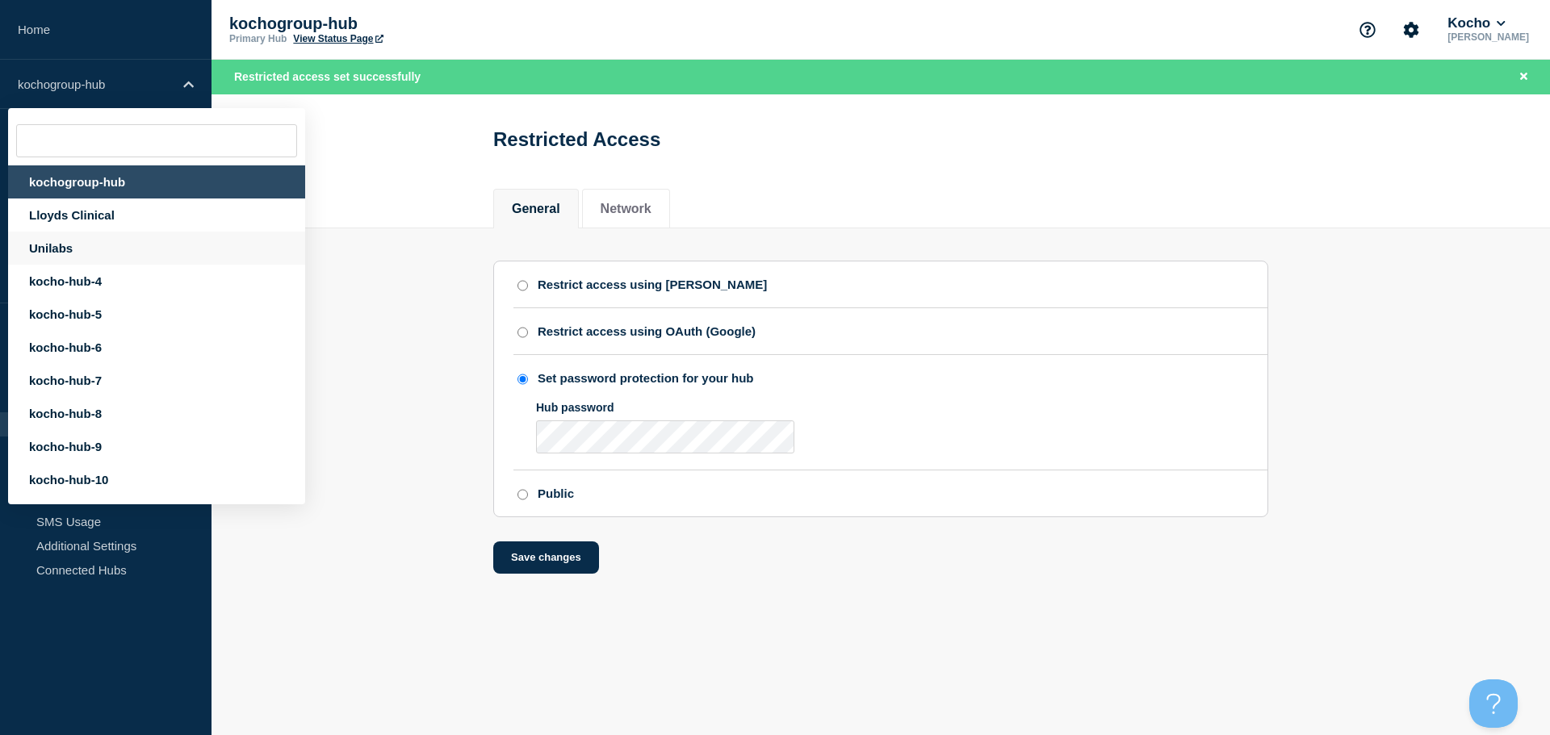
click at [80, 256] on div "Unilabs" at bounding box center [156, 248] width 297 height 33
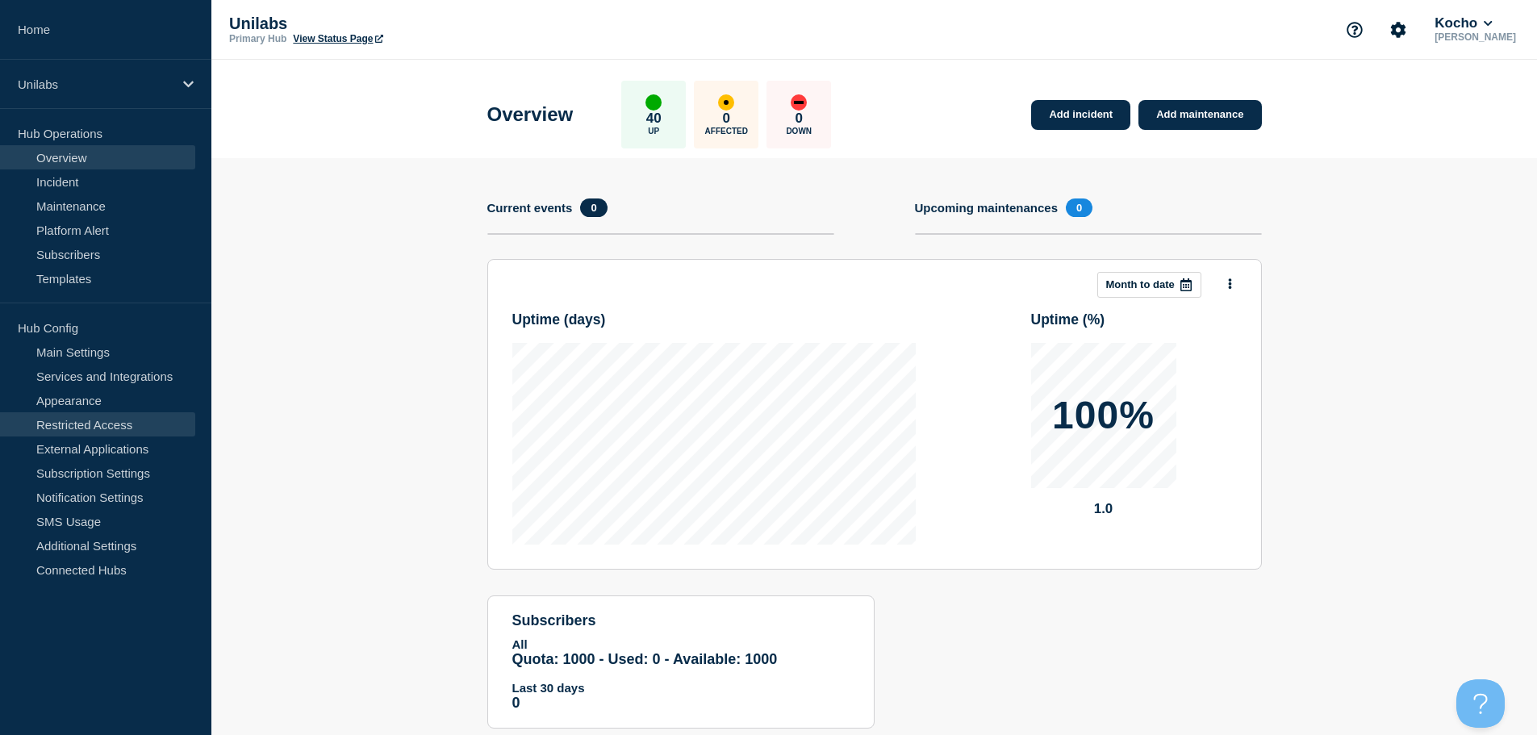
click at [98, 428] on link "Restricted Access" at bounding box center [97, 424] width 195 height 24
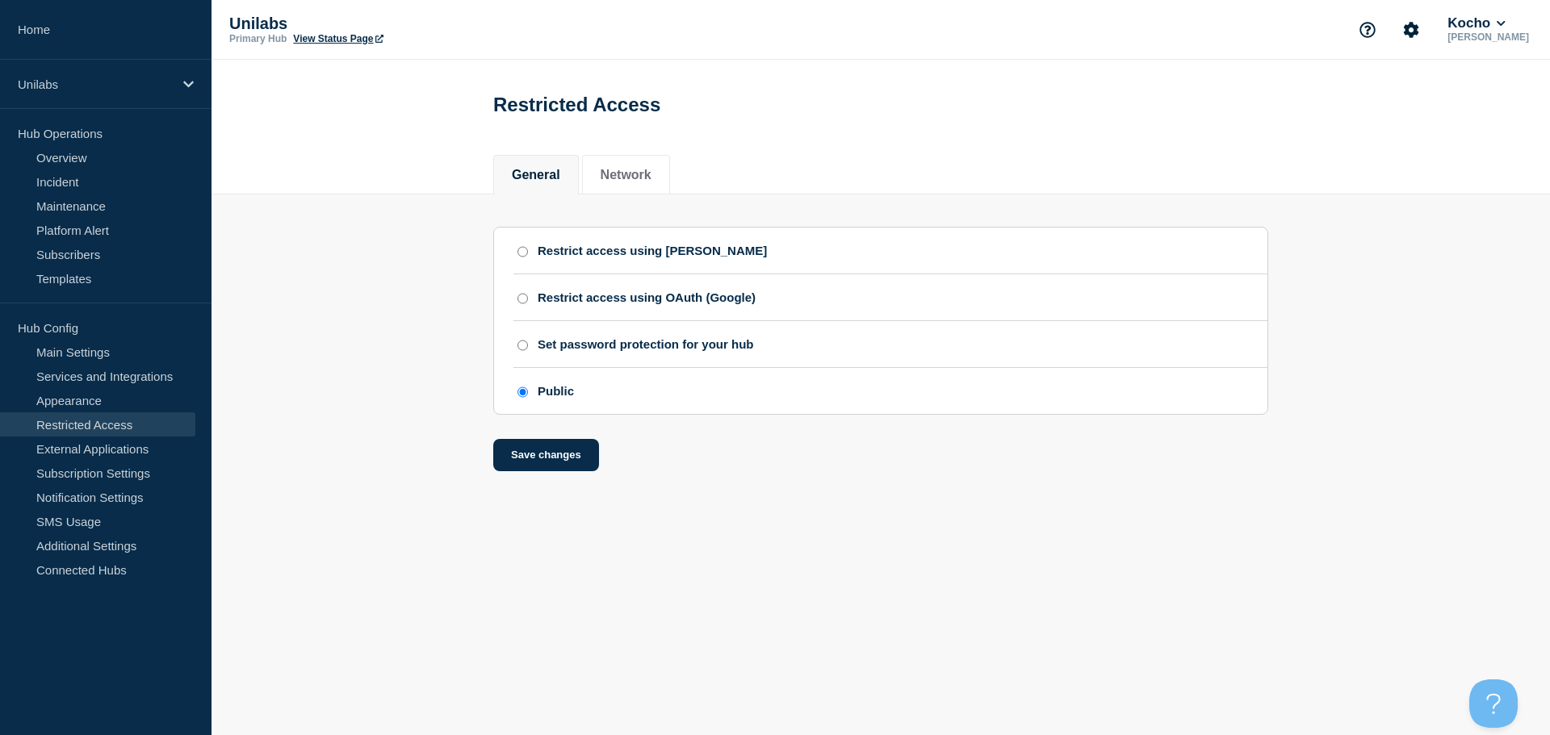
click at [625, 351] on div "Set password protection for your hub" at bounding box center [646, 344] width 216 height 14
click at [528, 351] on input "Set password protection for your hub" at bounding box center [522, 345] width 10 height 11
radio input "true"
radio input "false"
click at [563, 539] on button "Save changes" at bounding box center [546, 523] width 106 height 32
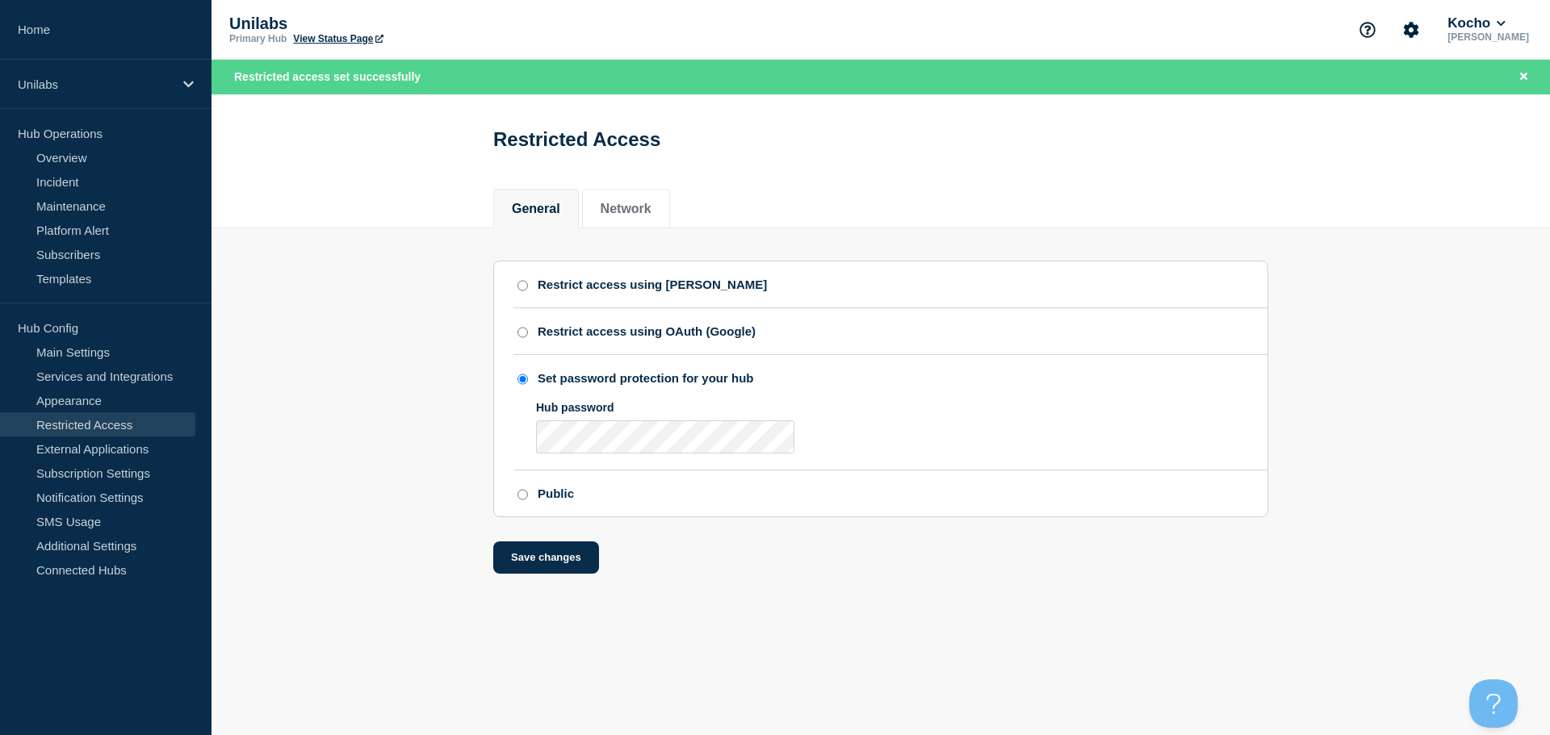
click at [330, 39] on link "View Status Page" at bounding box center [338, 38] width 90 height 11
click at [122, 31] on link "Home" at bounding box center [105, 30] width 211 height 60
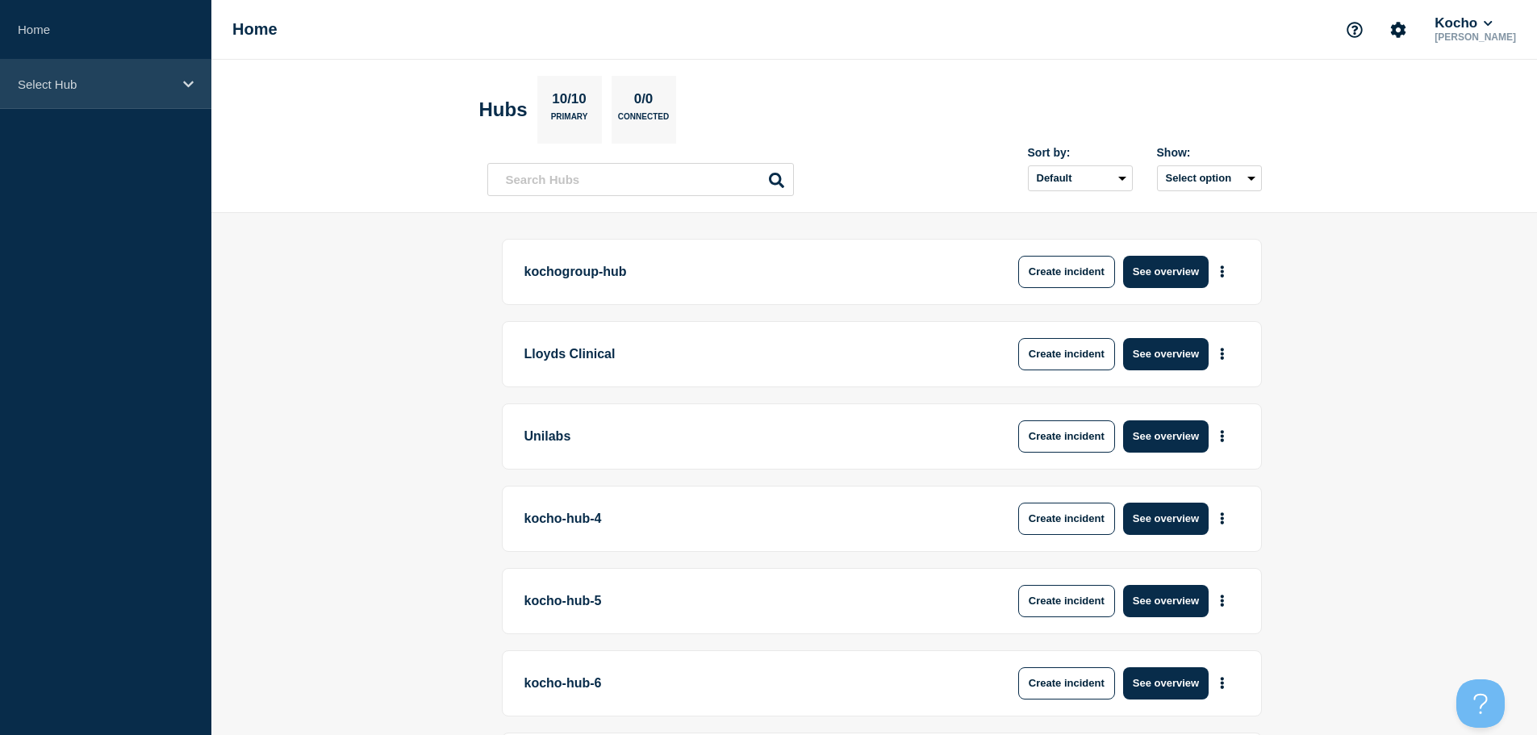
click at [88, 70] on div "Select Hub" at bounding box center [105, 84] width 211 height 49
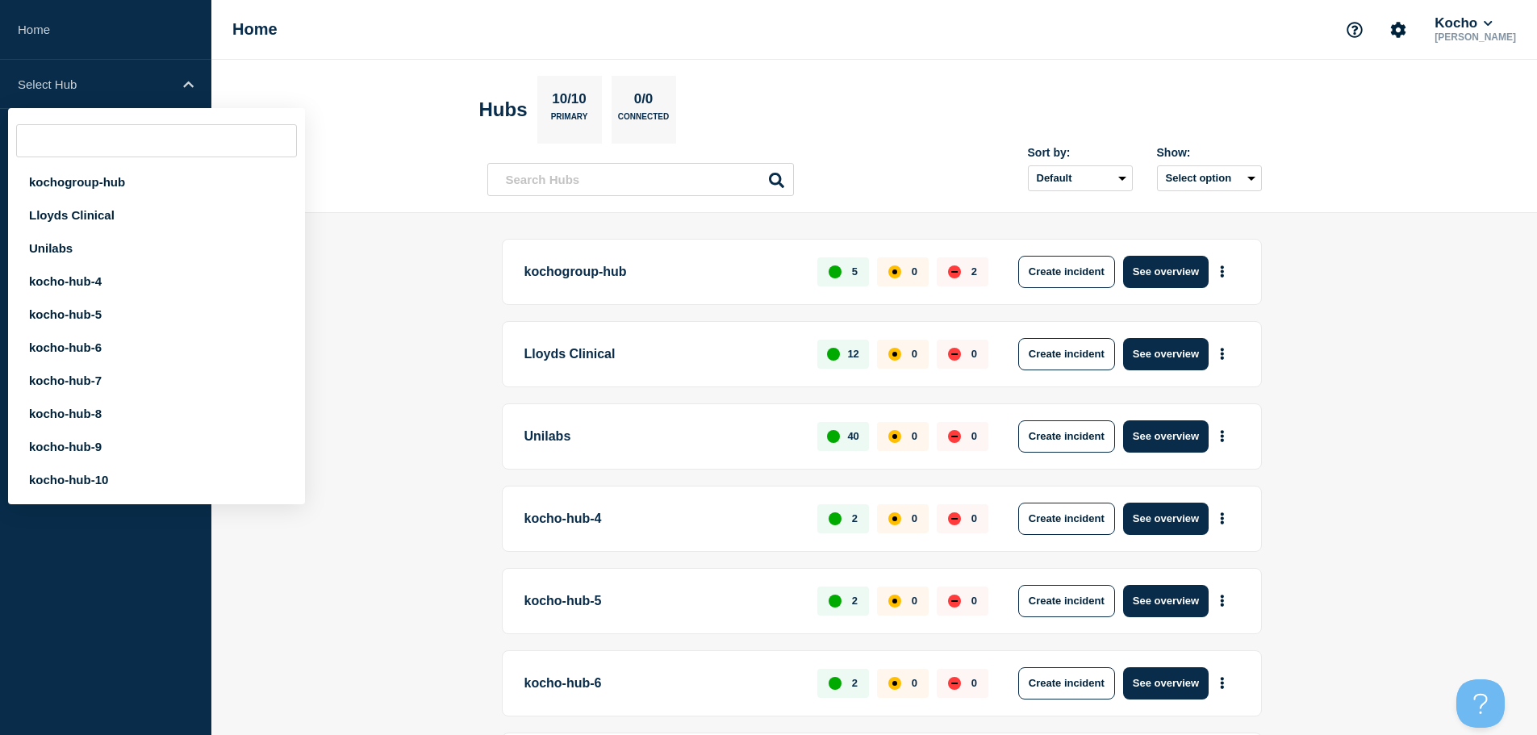
click at [385, 613] on main "kochogroup-hub 5 0 2 Create incident See overview Lloyds Clinical 12 0 0 Create…" at bounding box center [874, 669] width 1326 height 913
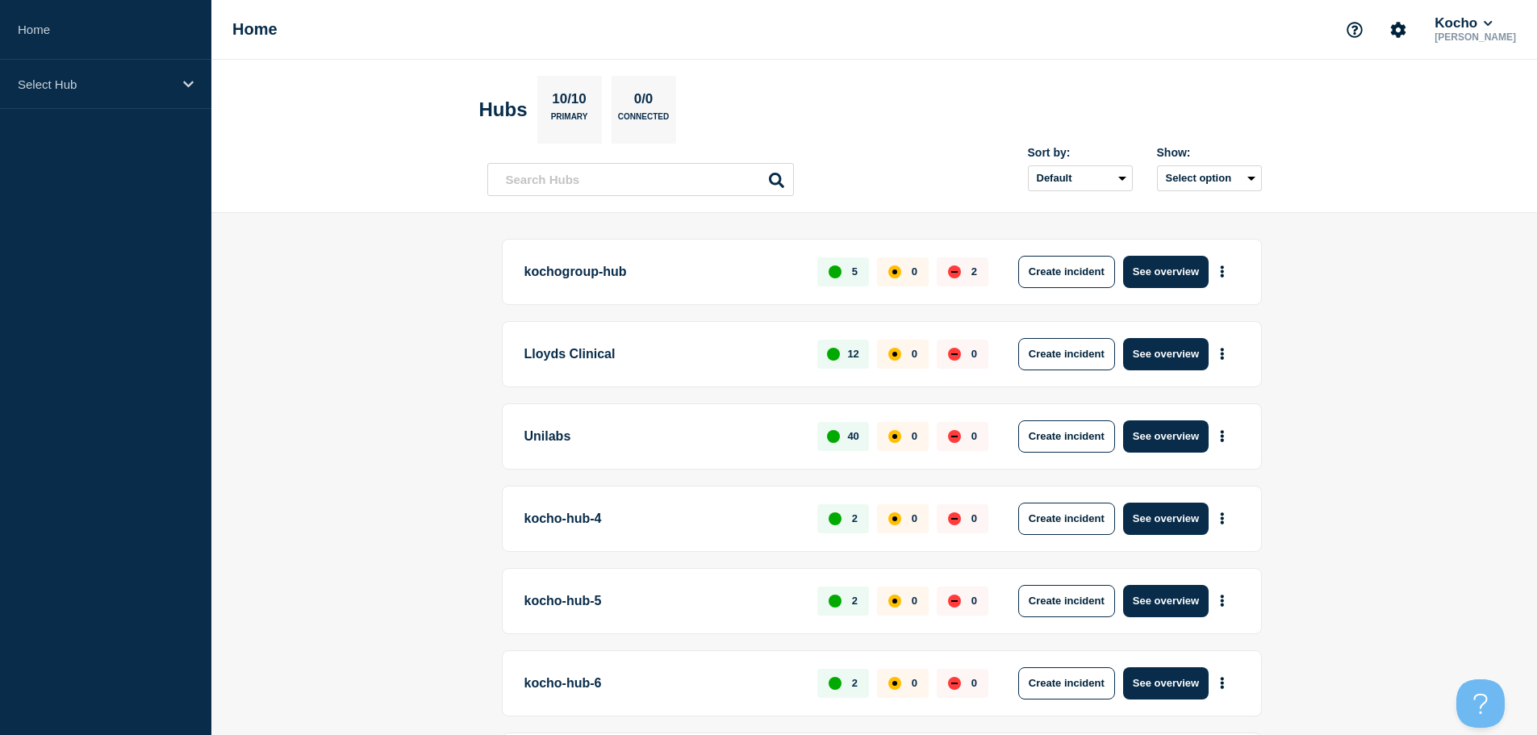
click at [586, 529] on p "kocho-hub-4" at bounding box center [662, 519] width 275 height 32
click at [585, 519] on p "kocho-hub-4" at bounding box center [662, 519] width 275 height 32
click at [1187, 512] on button "See overview" at bounding box center [1166, 519] width 86 height 32
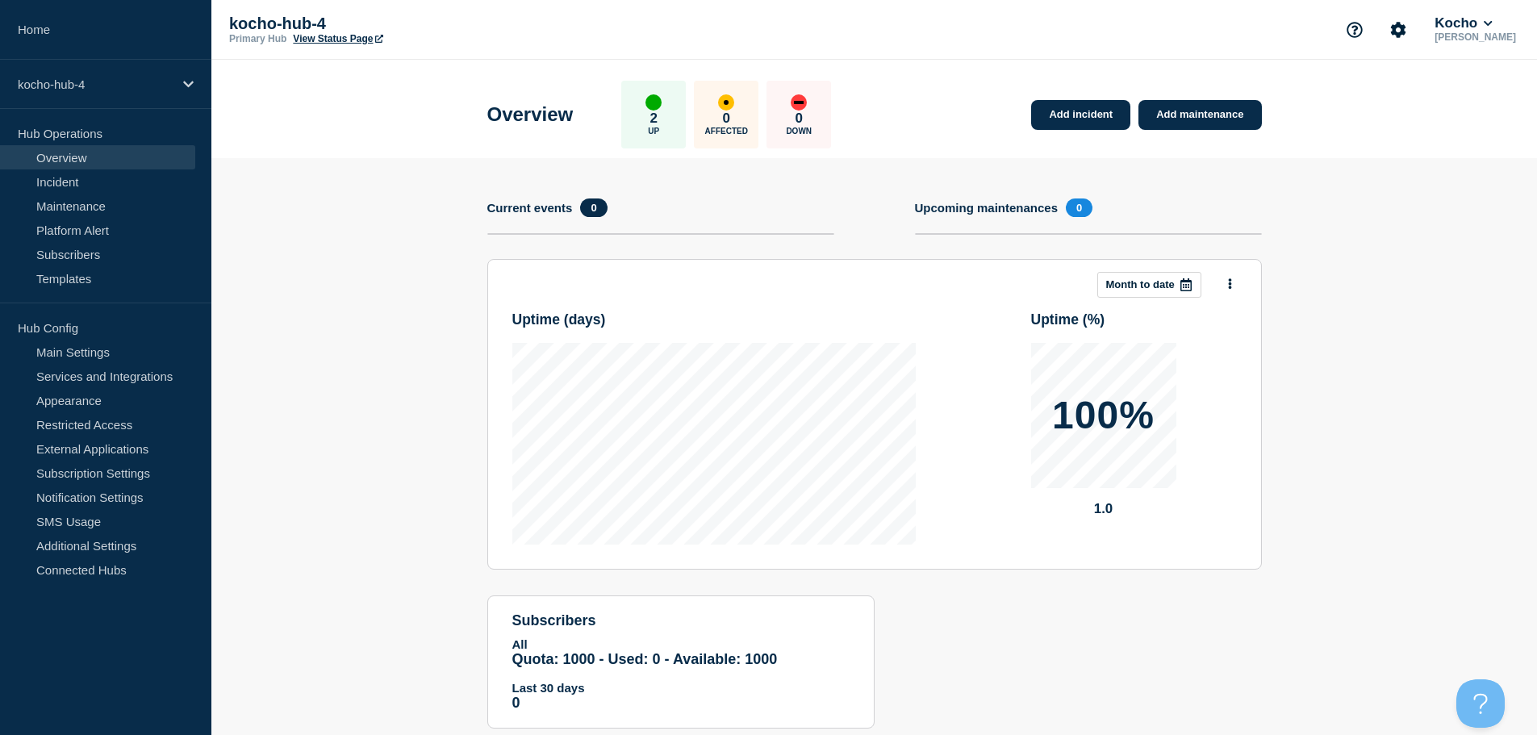
click at [358, 34] on link "View Status Page" at bounding box center [338, 38] width 90 height 11
click at [92, 191] on link "Incident" at bounding box center [97, 181] width 195 height 24
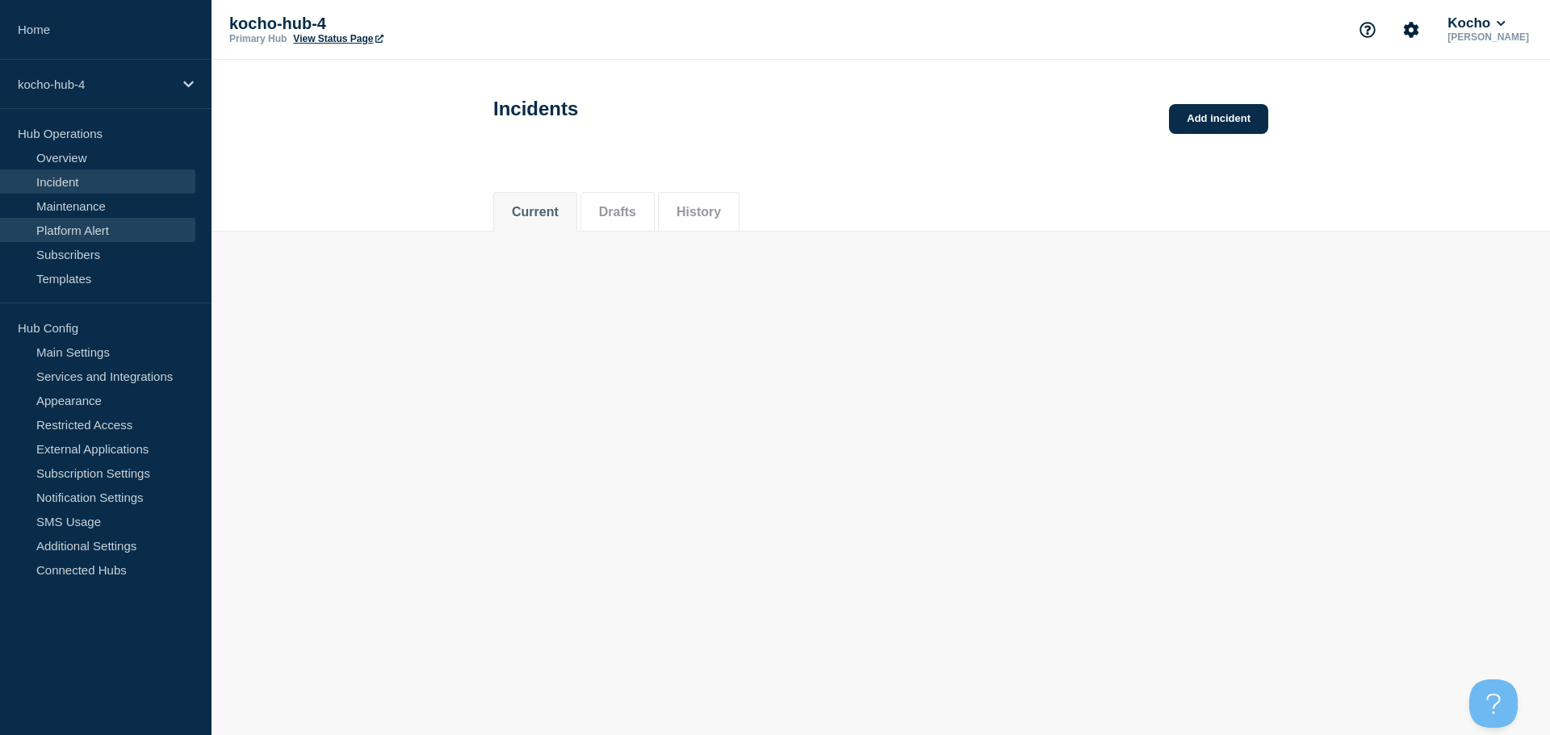
click at [92, 223] on link "Platform Alert" at bounding box center [97, 230] width 195 height 24
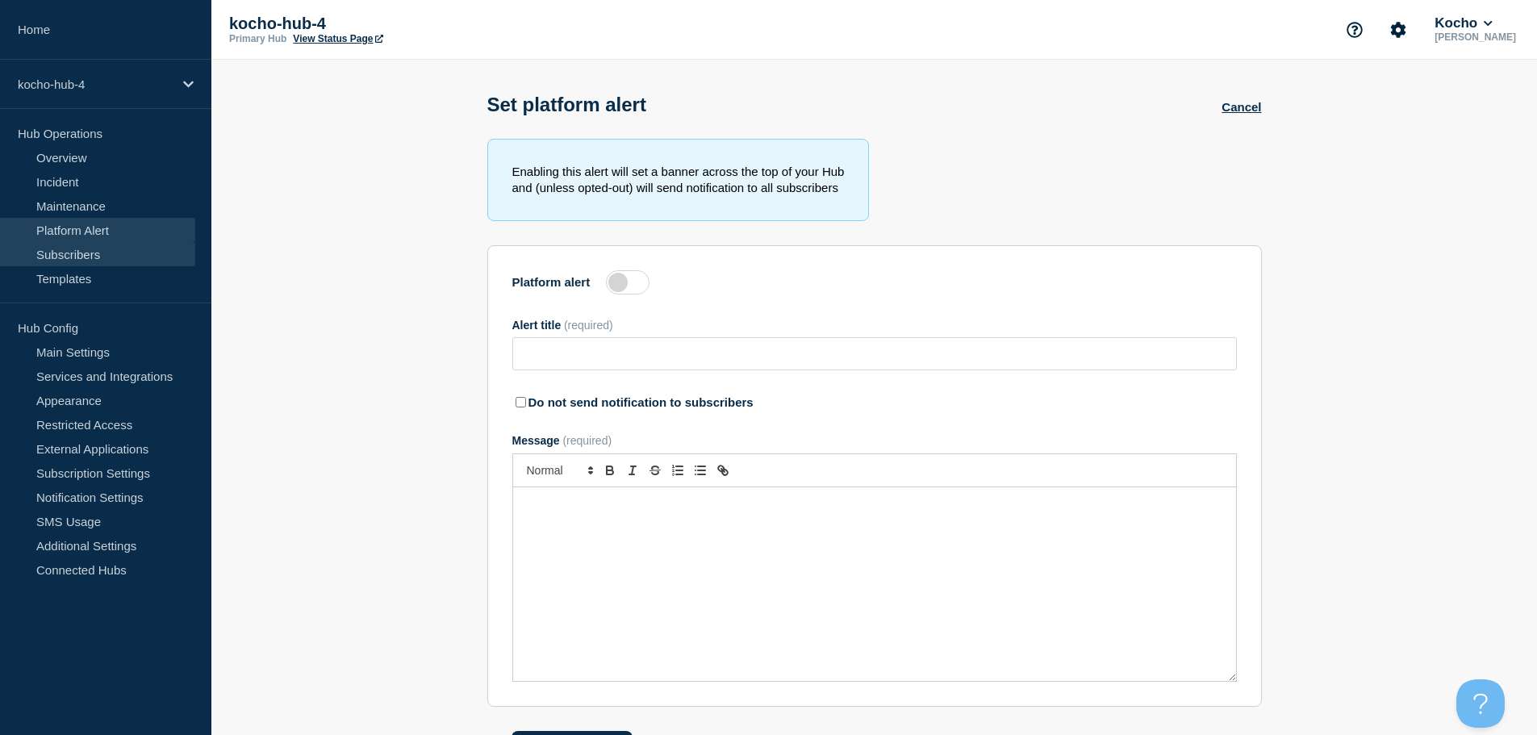
click at [82, 260] on link "Subscribers" at bounding box center [97, 254] width 195 height 24
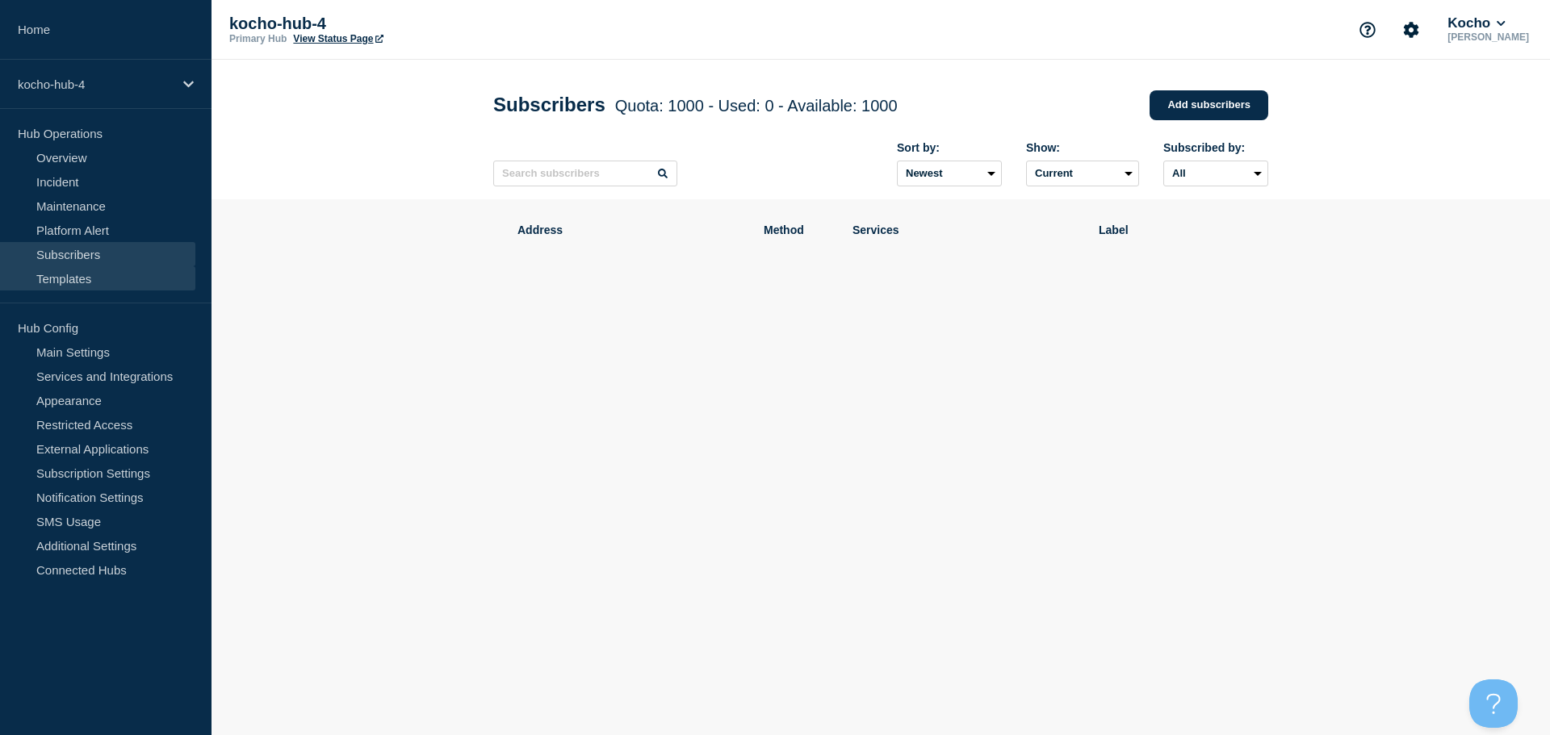
click at [74, 278] on link "Templates" at bounding box center [97, 278] width 195 height 24
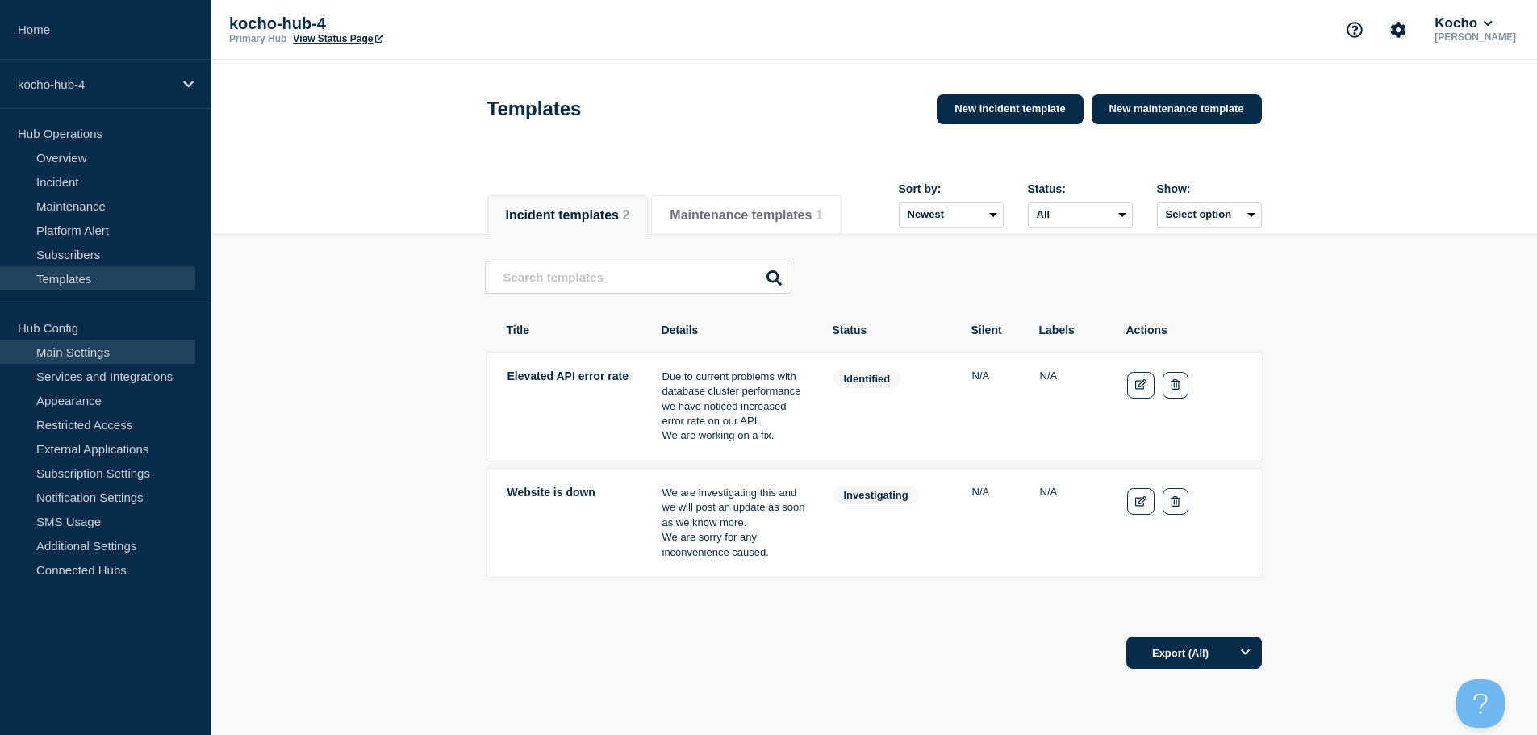
click at [82, 354] on link "Main Settings" at bounding box center [97, 352] width 195 height 24
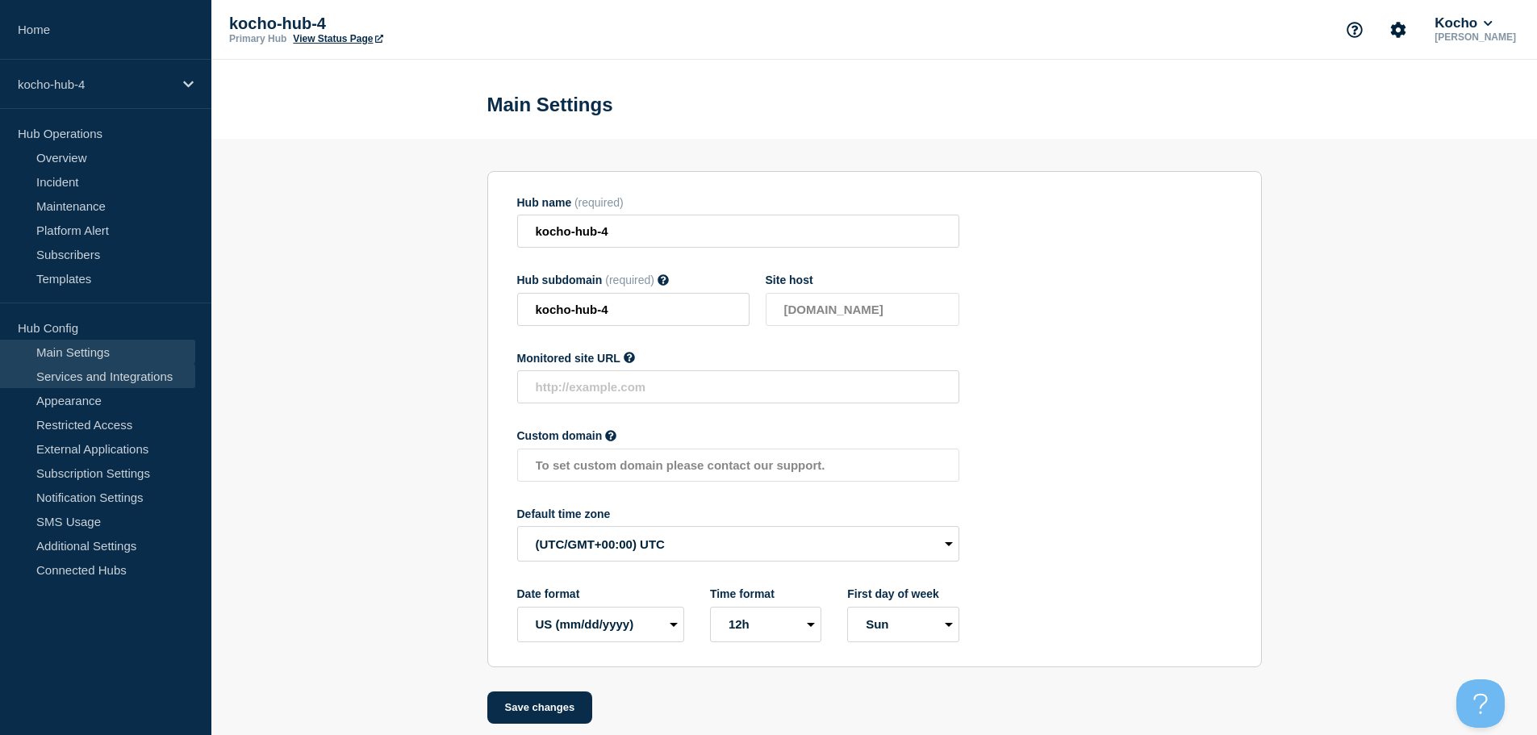
click at [83, 371] on link "Services and Integrations" at bounding box center [97, 376] width 195 height 24
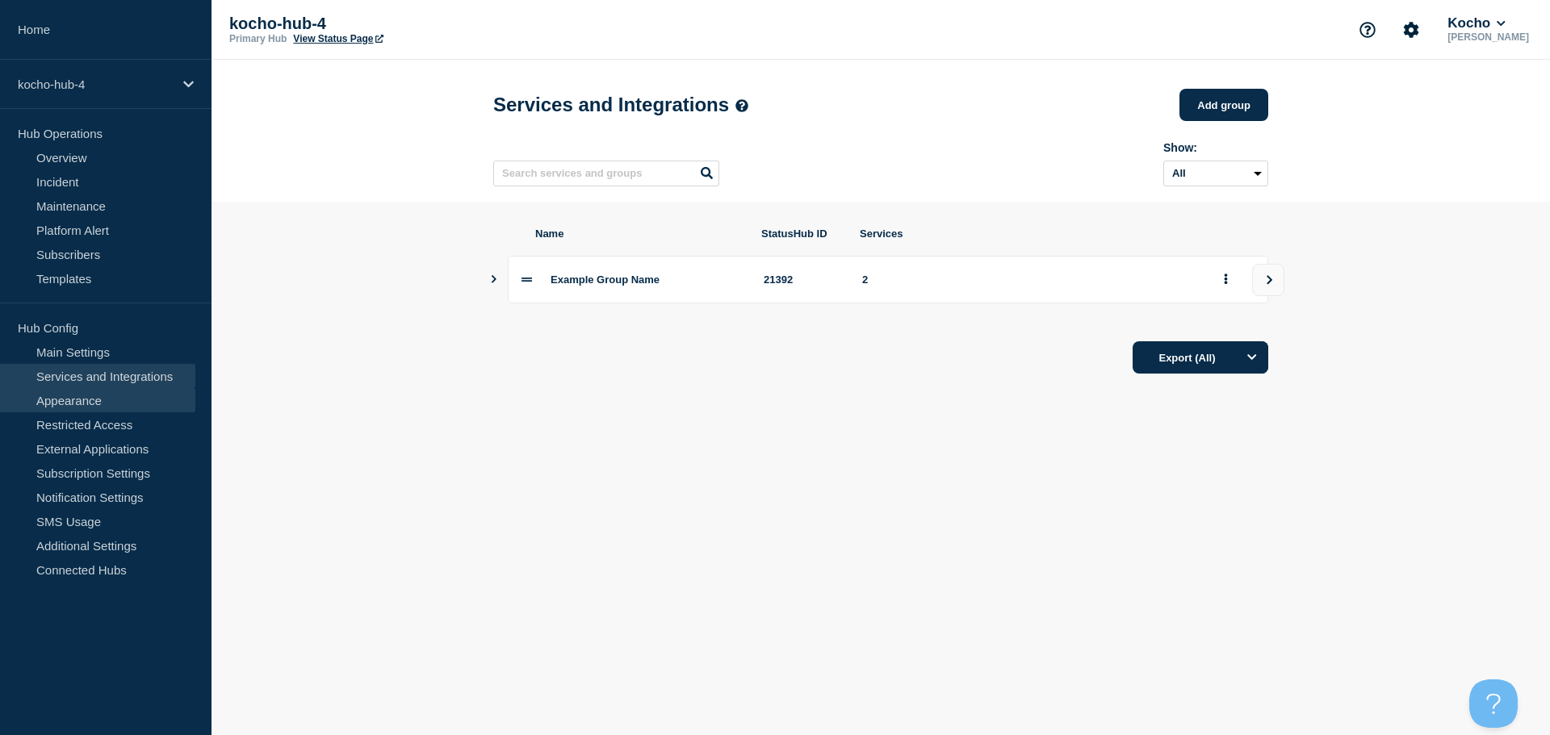
click at [90, 398] on link "Appearance" at bounding box center [97, 400] width 195 height 24
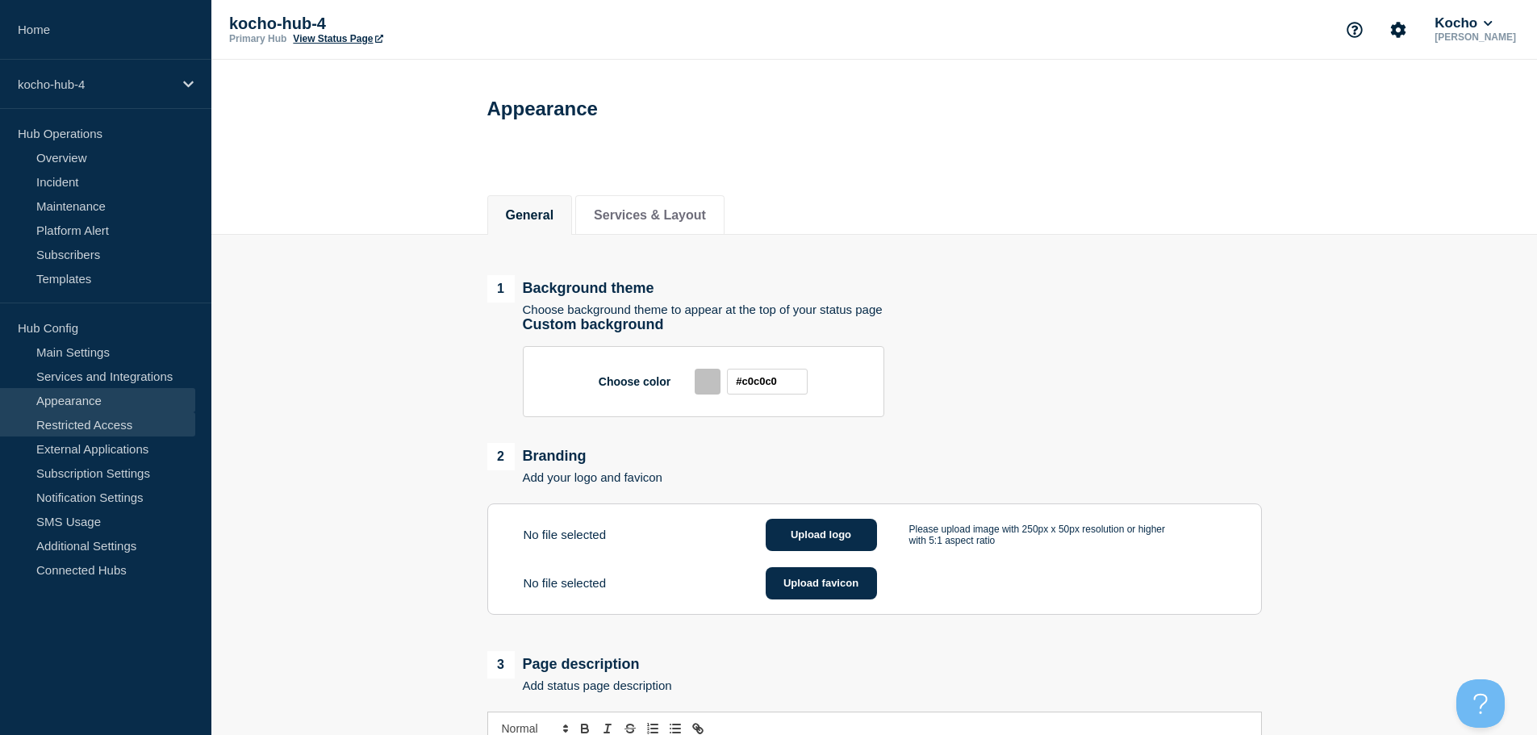
click at [79, 423] on link "Restricted Access" at bounding box center [97, 424] width 195 height 24
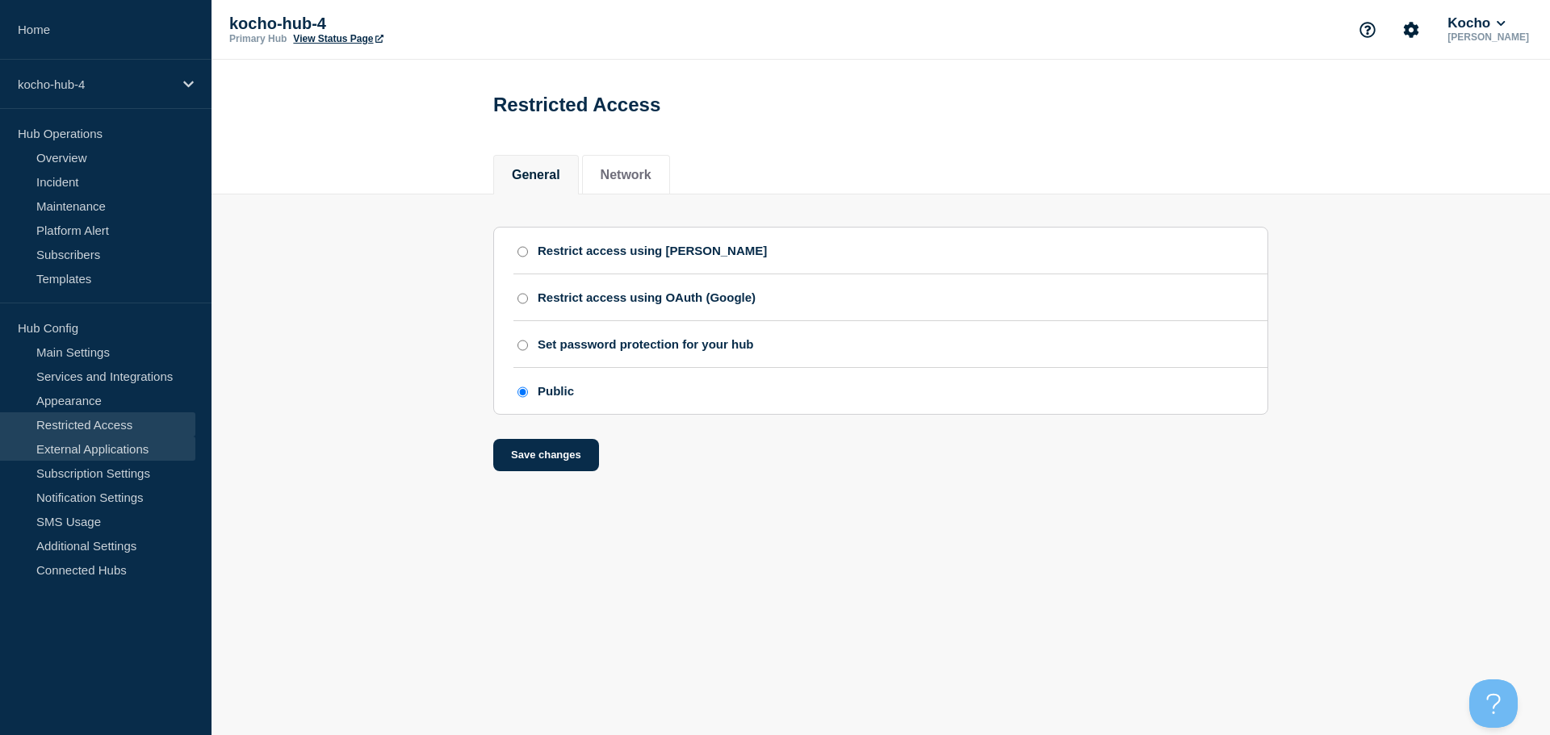
click at [73, 437] on link "External Applications" at bounding box center [97, 449] width 195 height 24
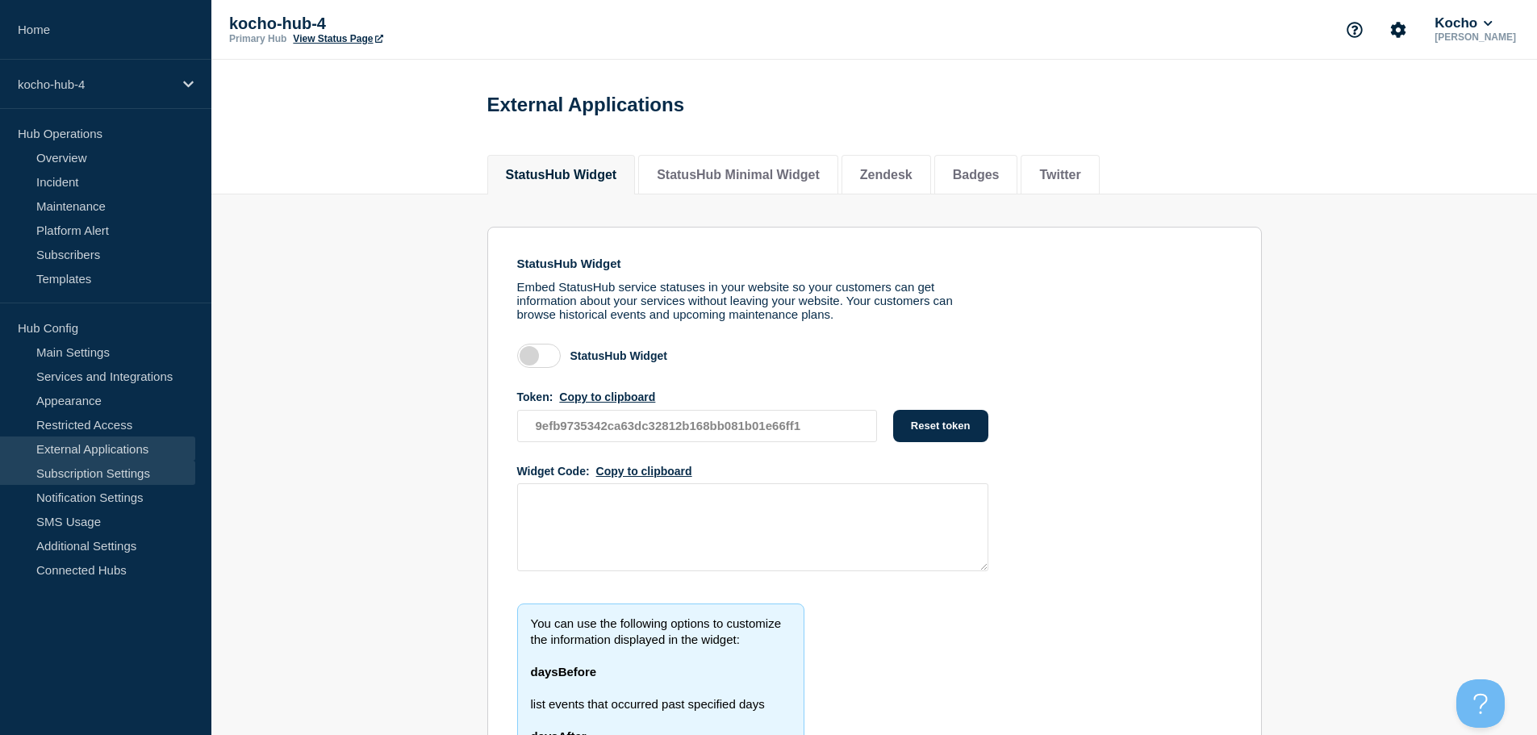
click at [61, 466] on link "Subscription Settings" at bounding box center [97, 473] width 195 height 24
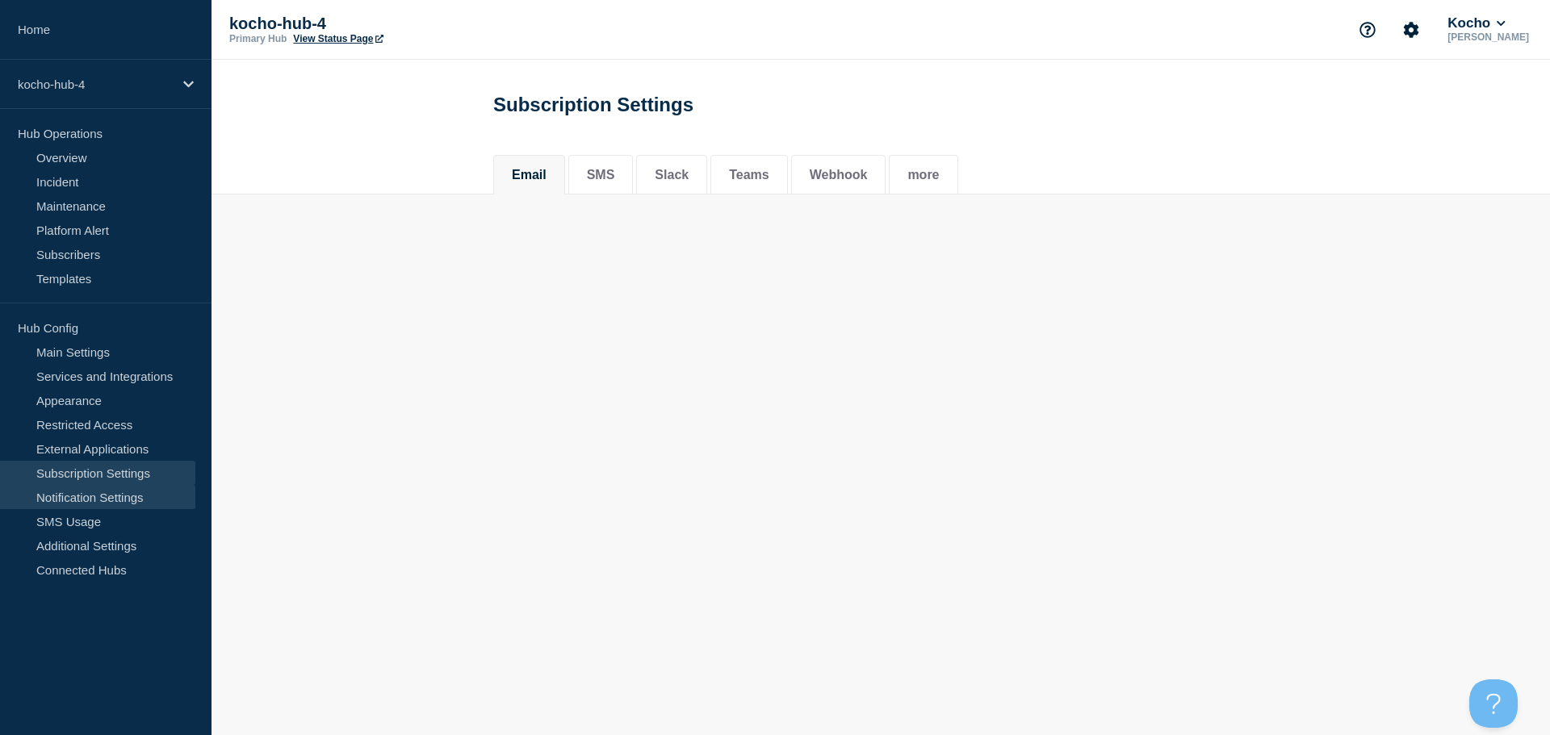
click at [60, 496] on link "Notification Settings" at bounding box center [97, 497] width 195 height 24
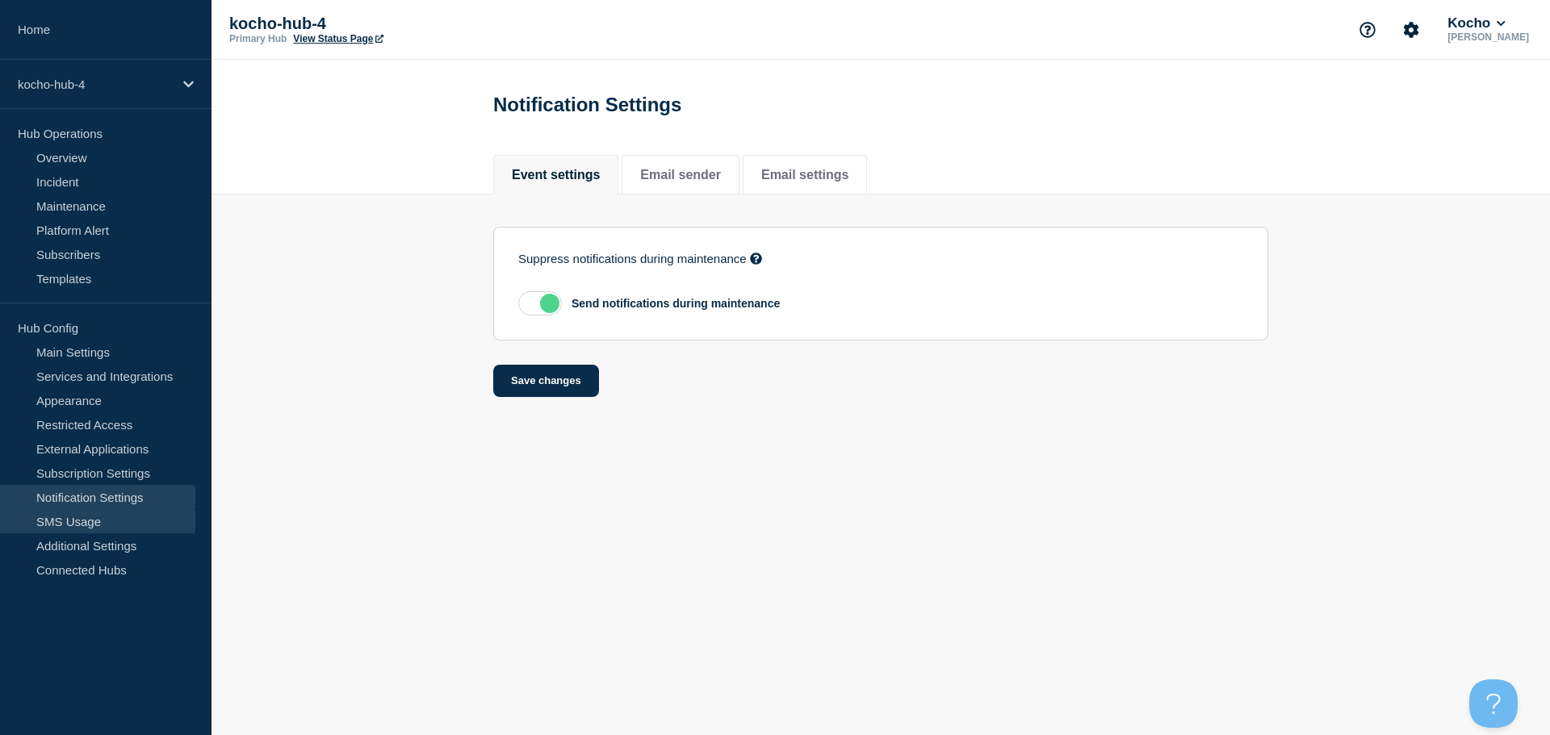
click at [69, 524] on link "SMS Usage" at bounding box center [97, 521] width 195 height 24
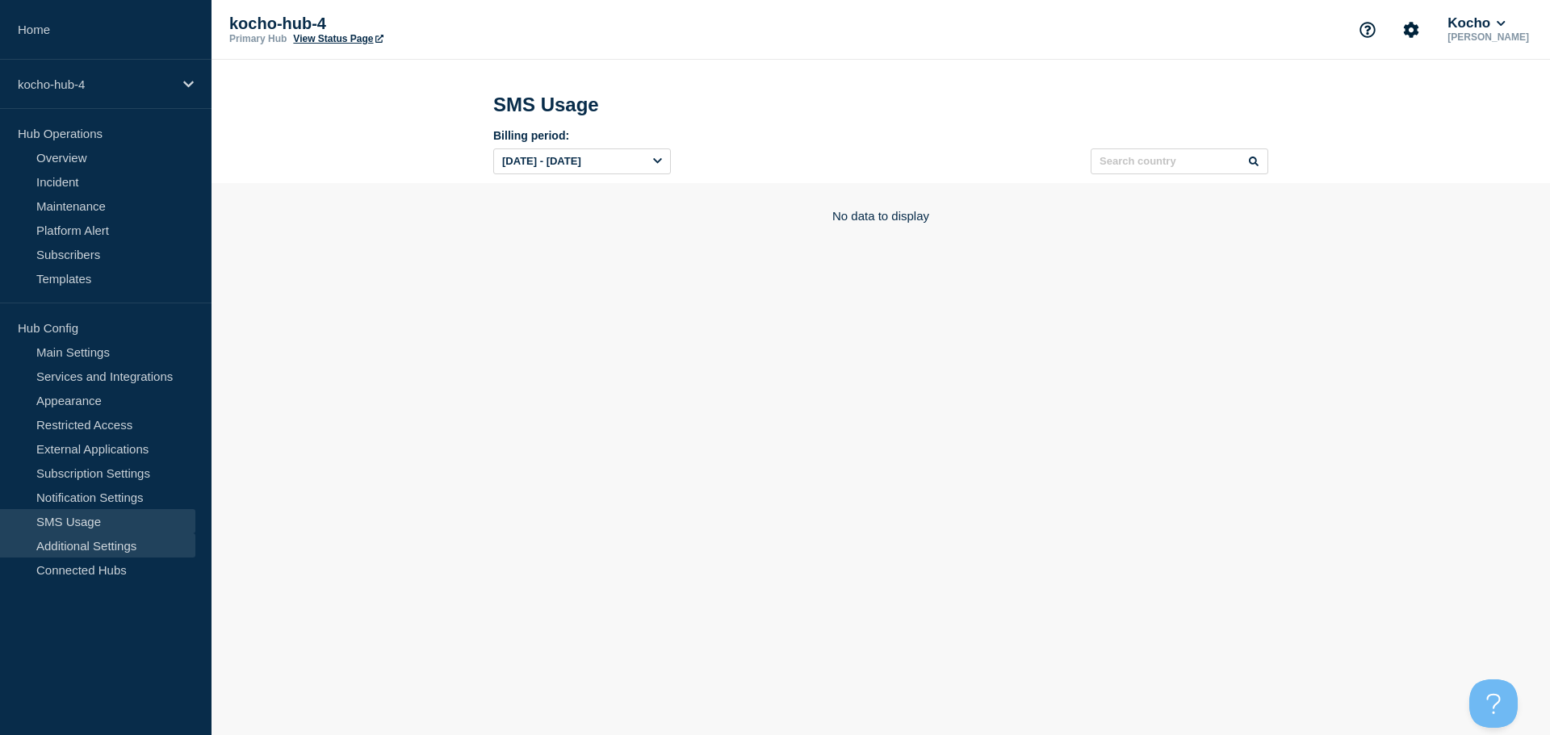
click at [69, 540] on link "Additional Settings" at bounding box center [97, 545] width 195 height 24
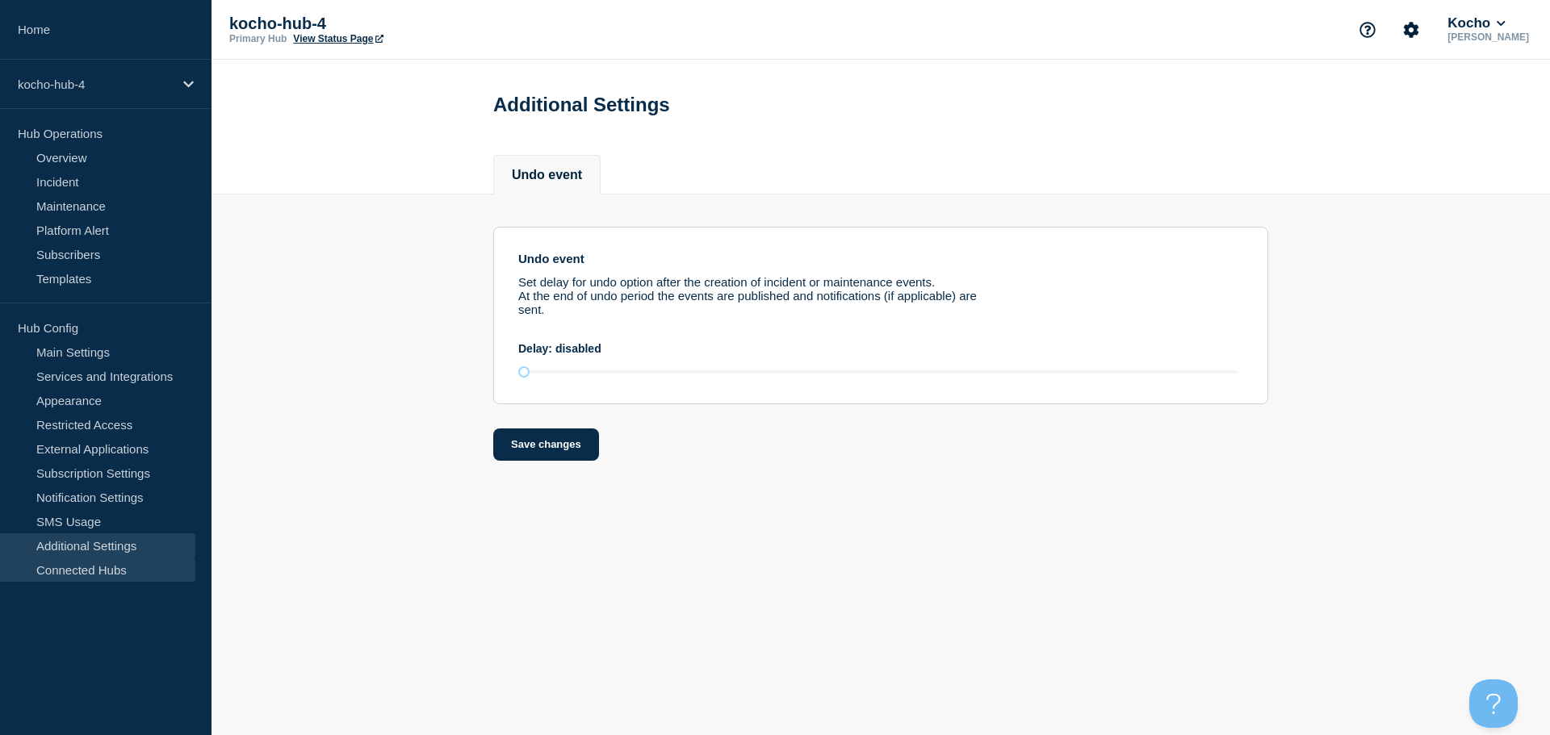
click at [99, 563] on link "Connected Hubs" at bounding box center [97, 570] width 195 height 24
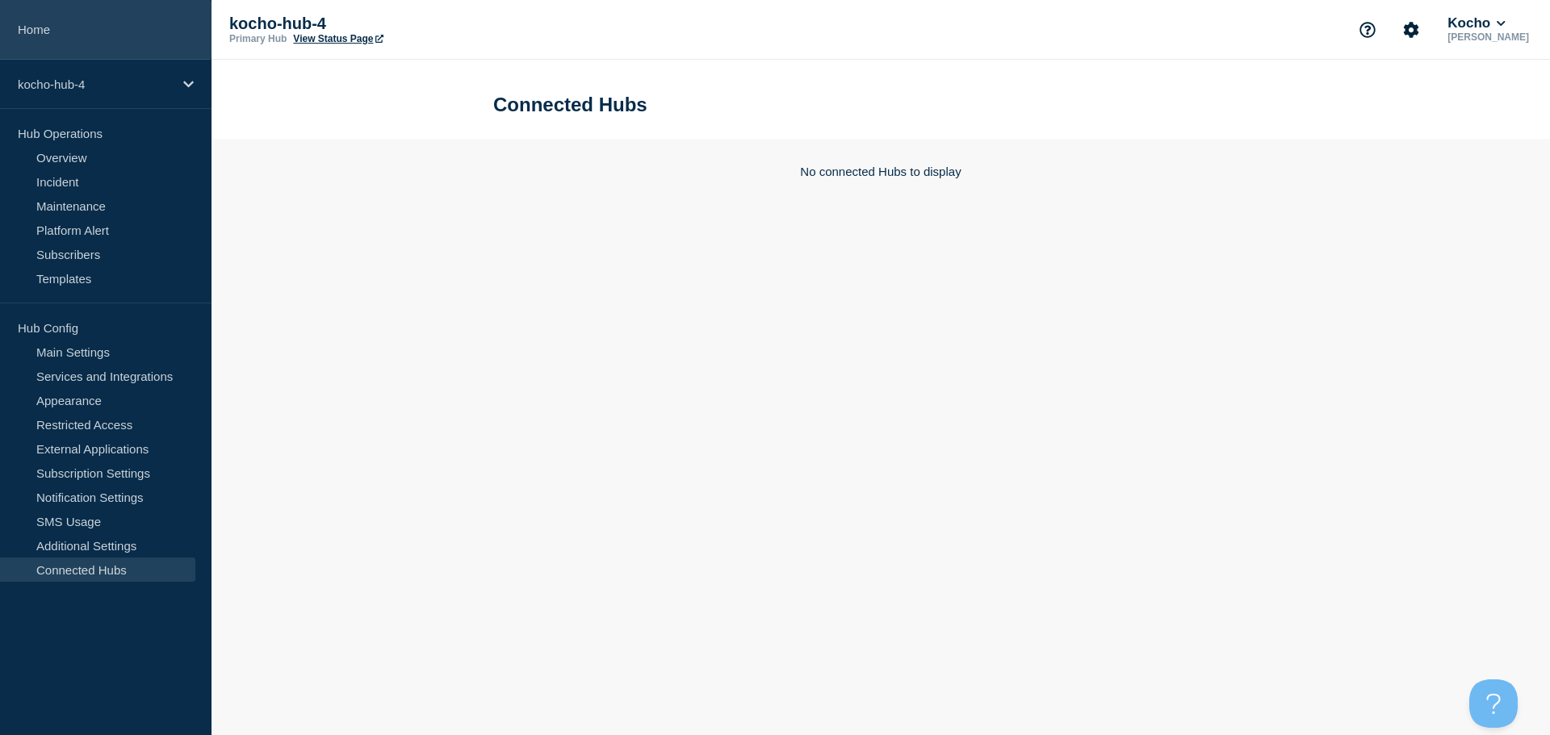
click at [61, 34] on link "Home" at bounding box center [105, 30] width 211 height 60
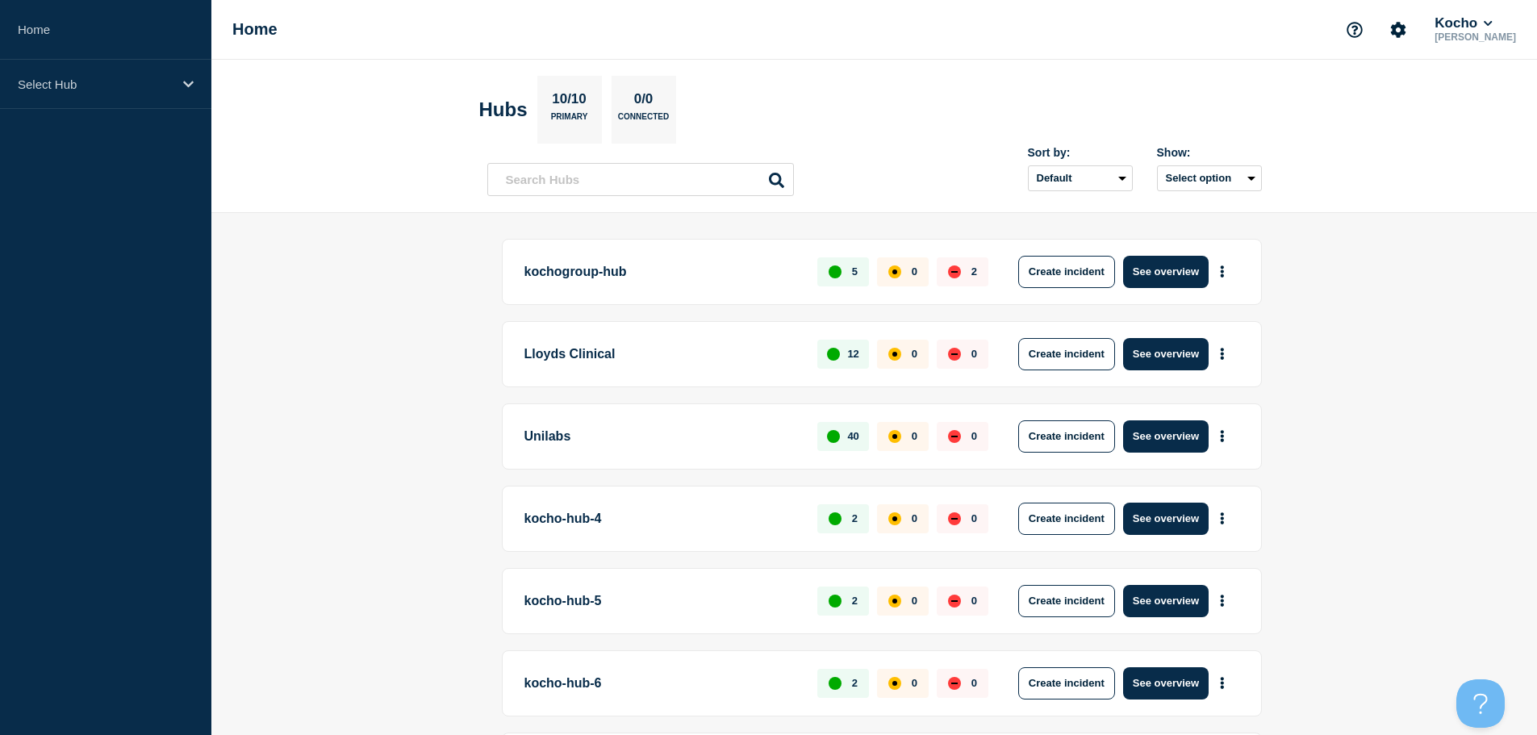
click at [589, 356] on p "Lloyds Clinical" at bounding box center [662, 354] width 275 height 32
click at [1132, 349] on button "See overview" at bounding box center [1166, 354] width 86 height 32
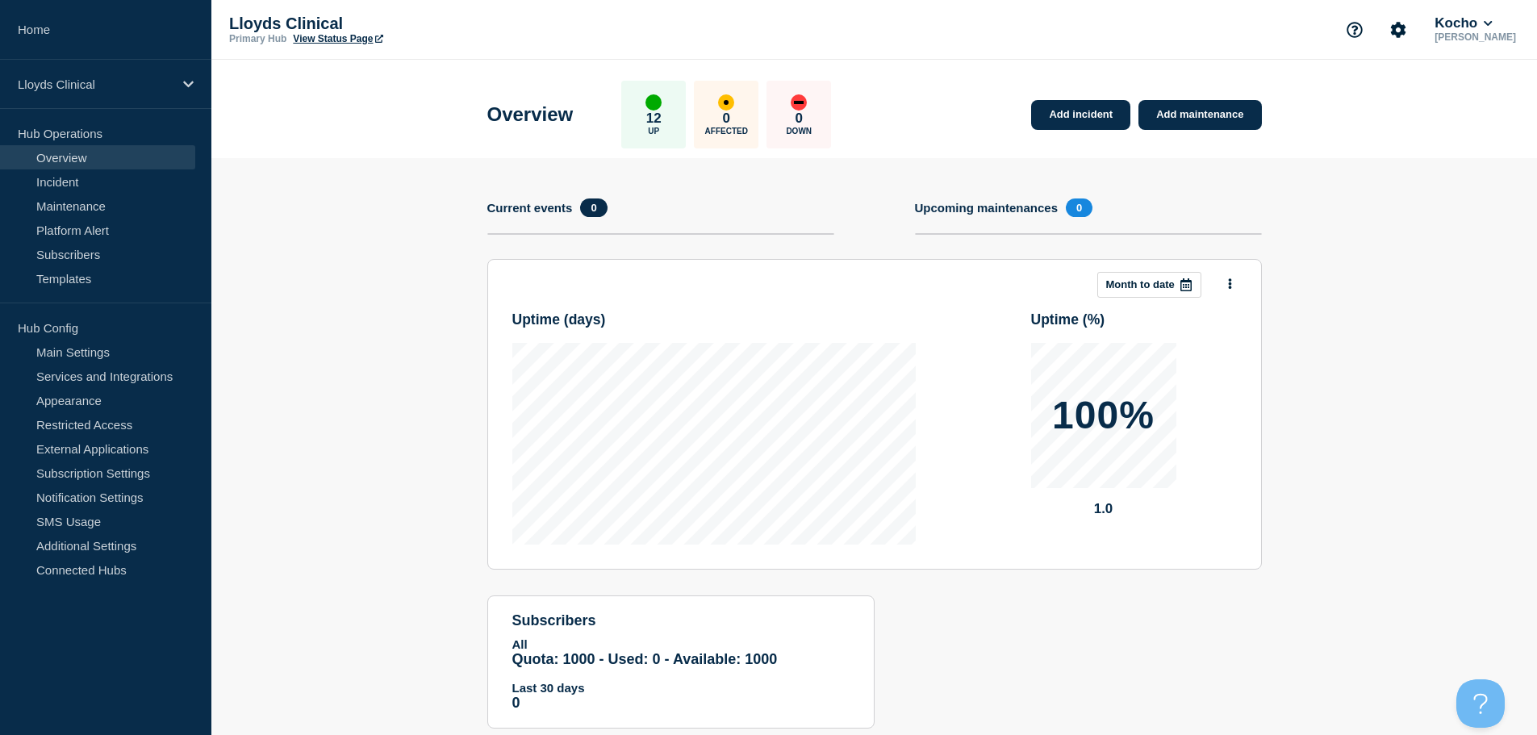
click at [662, 102] on div "up" at bounding box center [654, 102] width 16 height 16
click at [80, 424] on link "Restricted Access" at bounding box center [97, 424] width 195 height 24
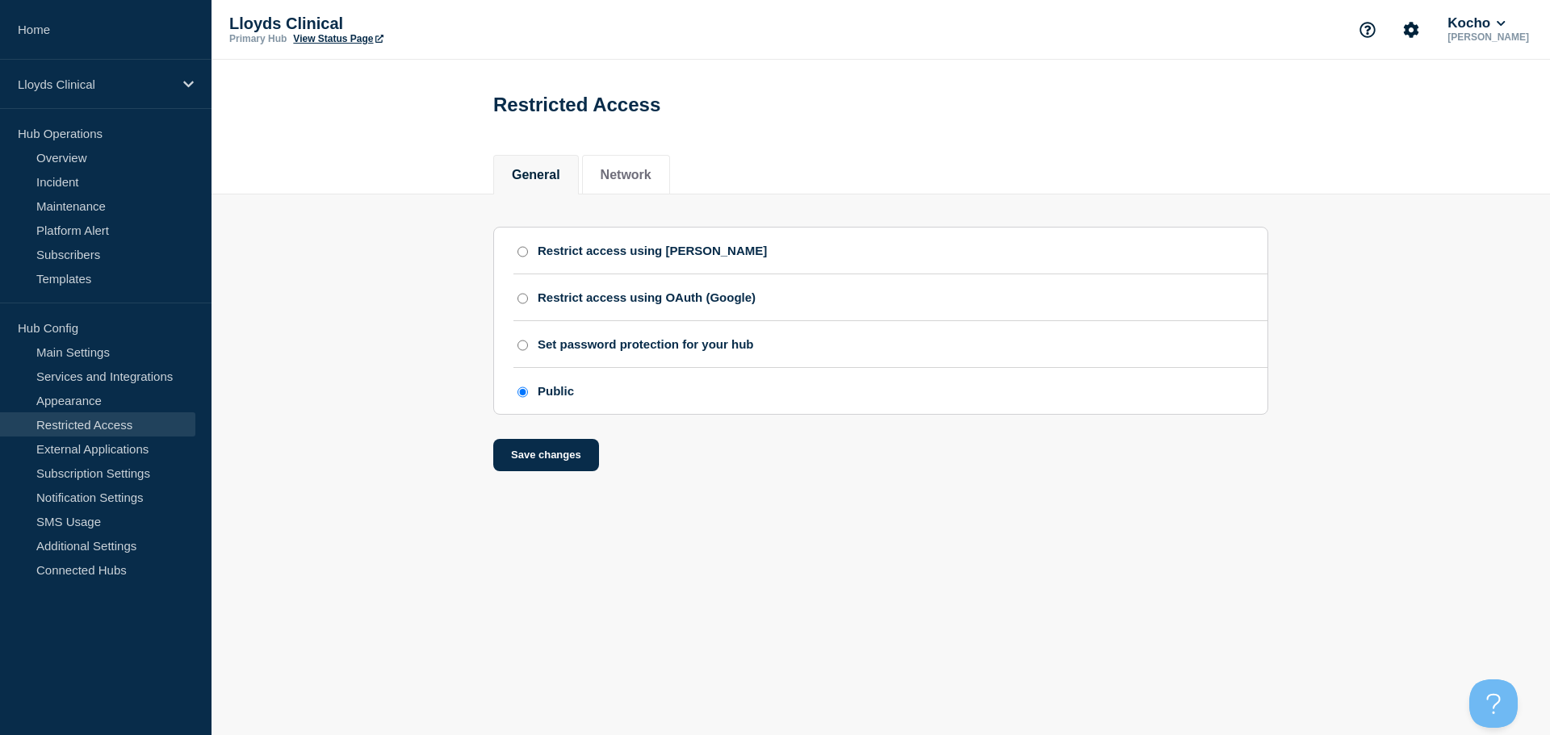
click at [53, 141] on p "Hub Operations" at bounding box center [105, 133] width 211 height 24
click at [57, 153] on link "Overview" at bounding box center [97, 157] width 195 height 24
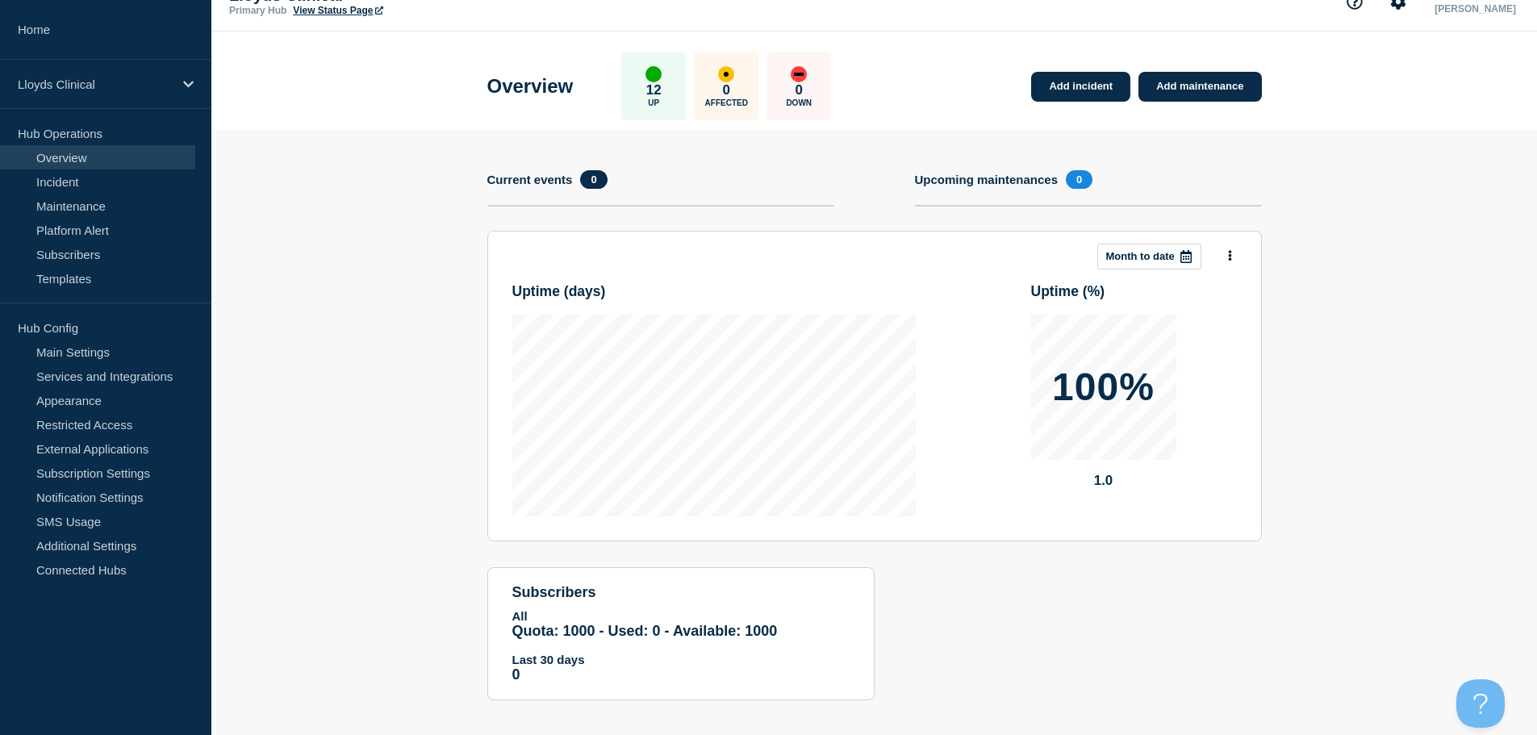
scroll to position [42, 0]
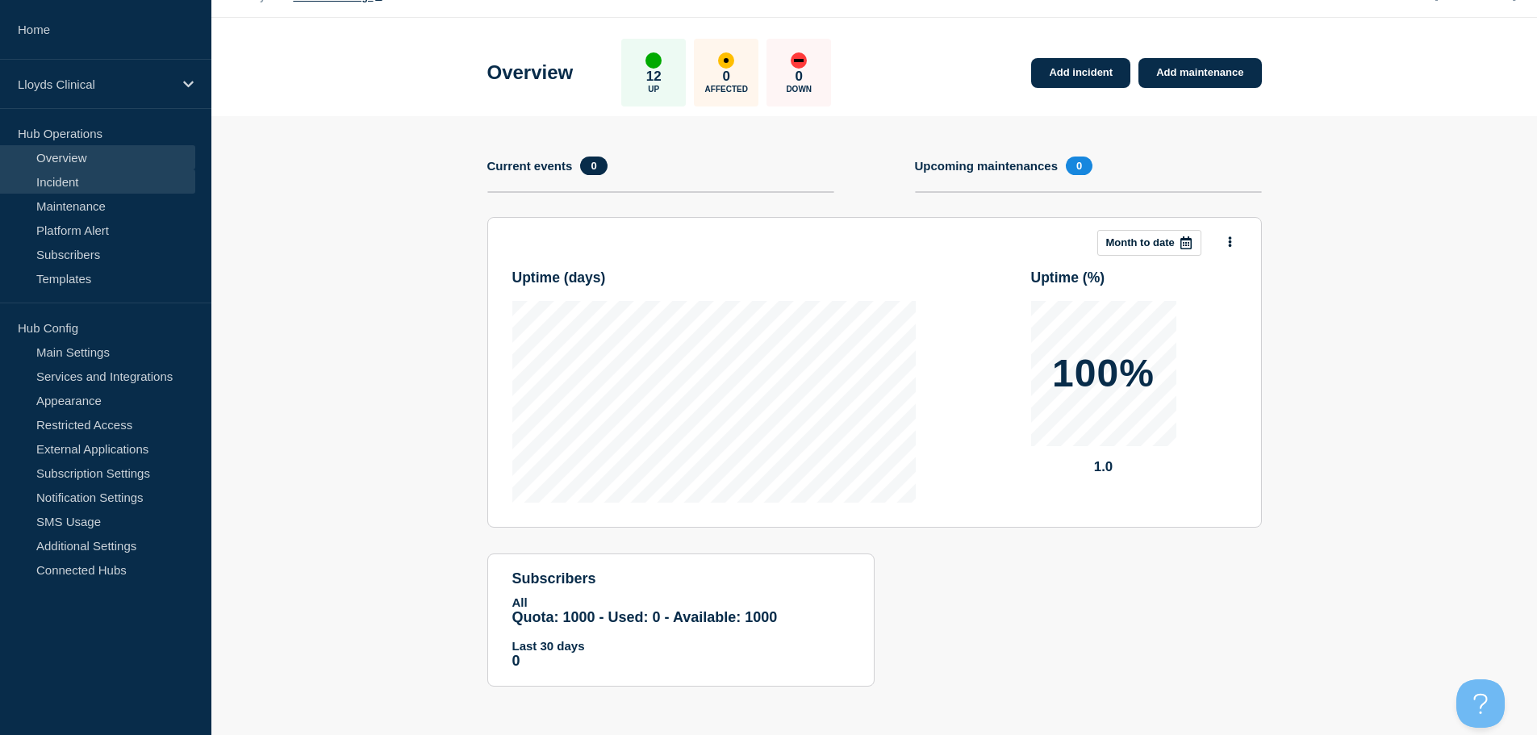
click at [77, 182] on link "Incident" at bounding box center [97, 181] width 195 height 24
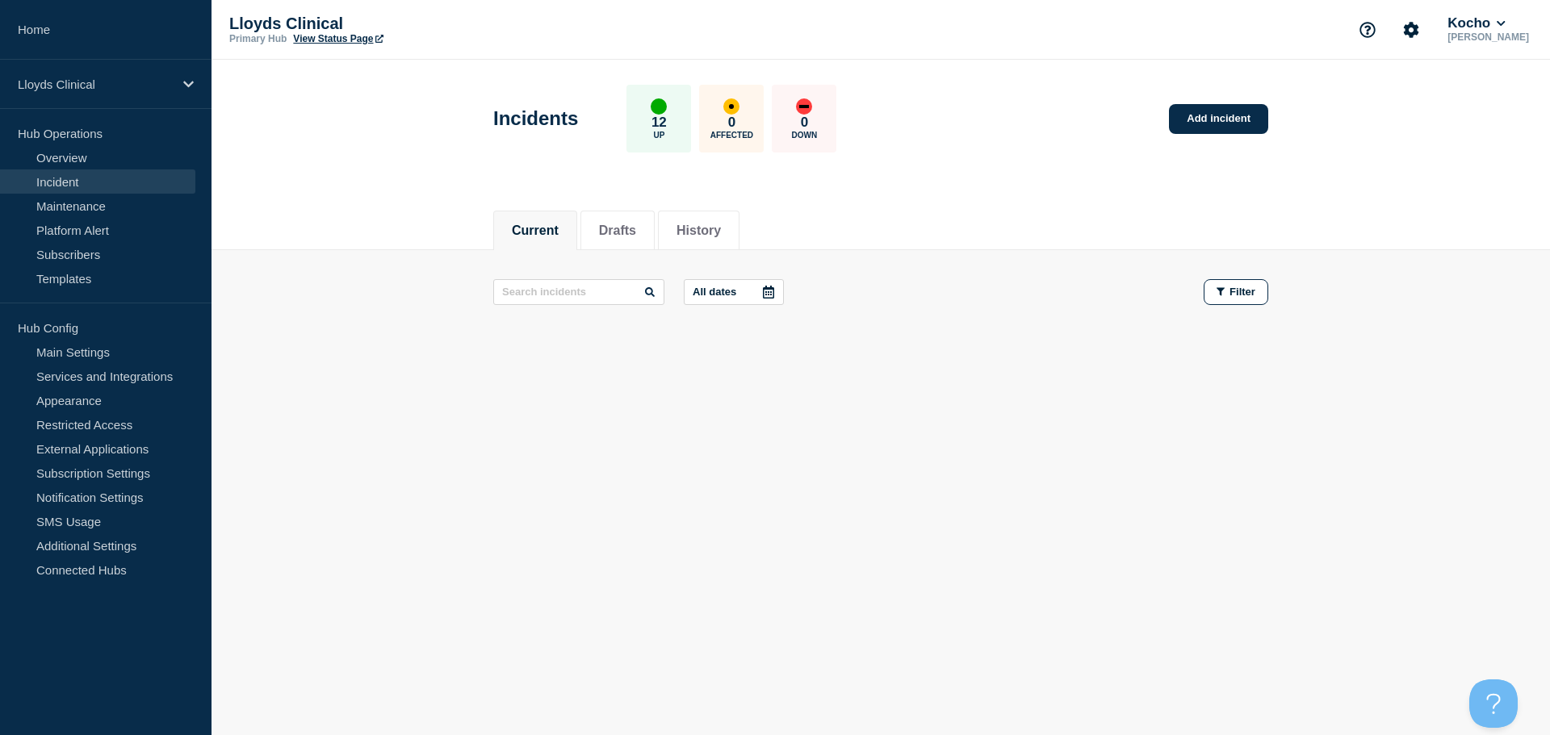
click at [333, 36] on link "View Status Page" at bounding box center [338, 38] width 90 height 11
